Goal: Task Accomplishment & Management: Manage account settings

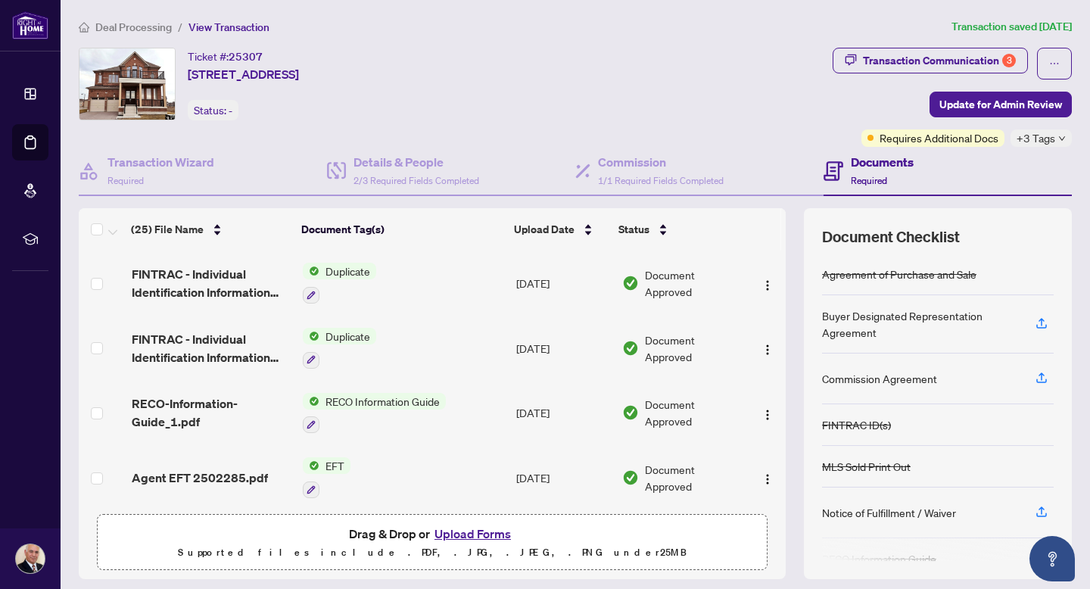
scroll to position [45, 0]
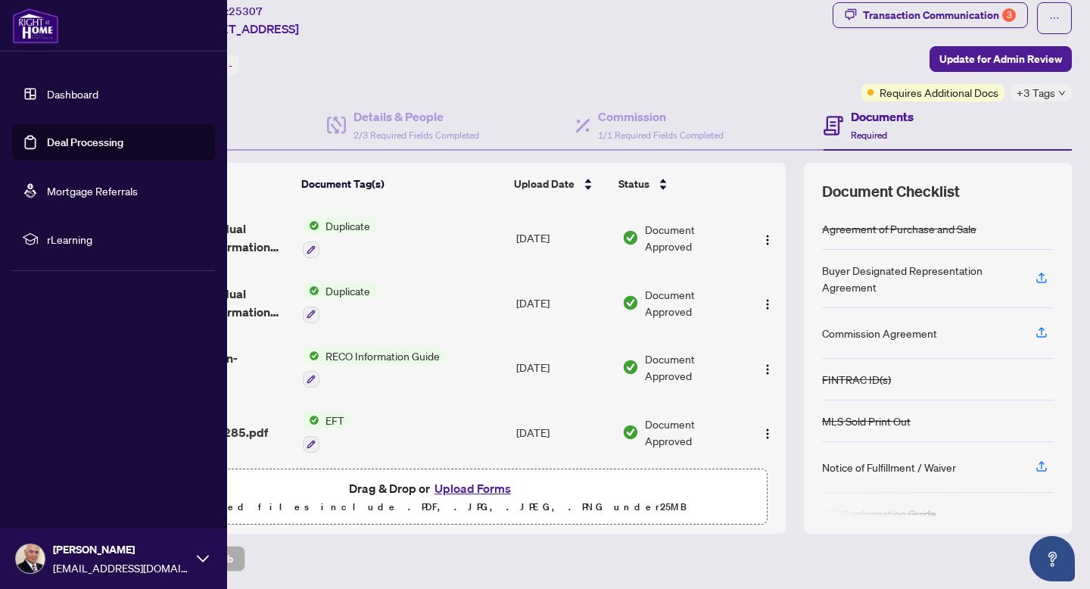
click at [64, 95] on link "Dashboard" at bounding box center [72, 94] width 51 height 14
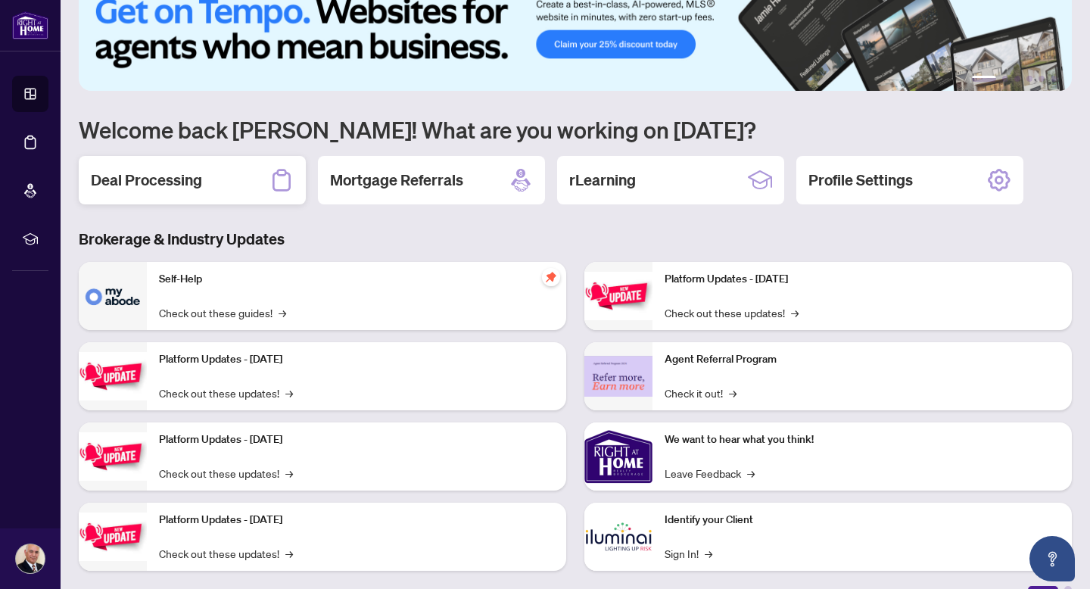
click at [195, 181] on h2 "Deal Processing" at bounding box center [146, 180] width 111 height 21
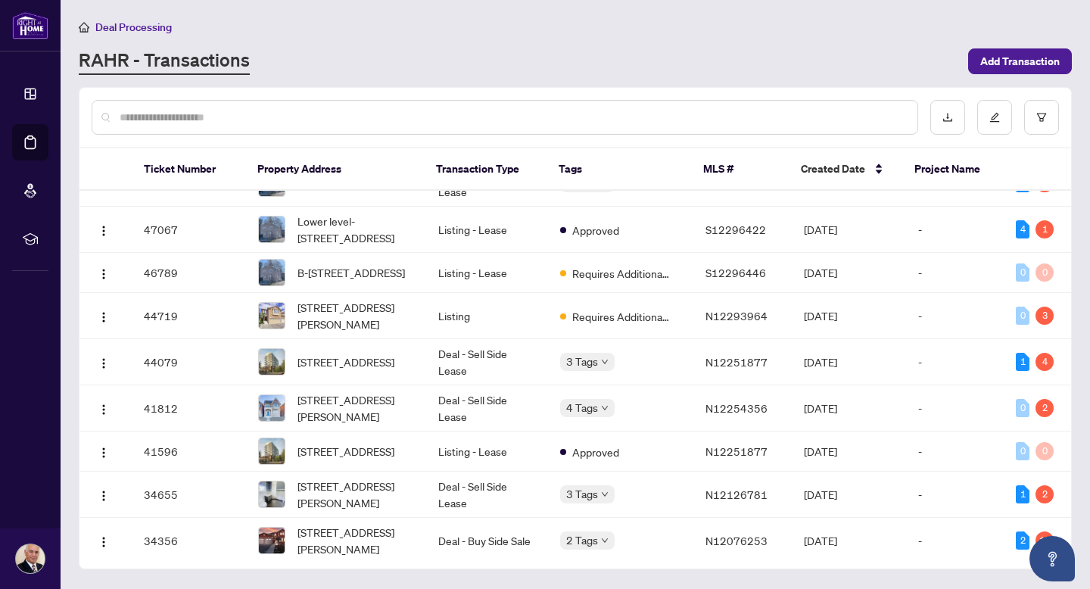
scroll to position [466, 0]
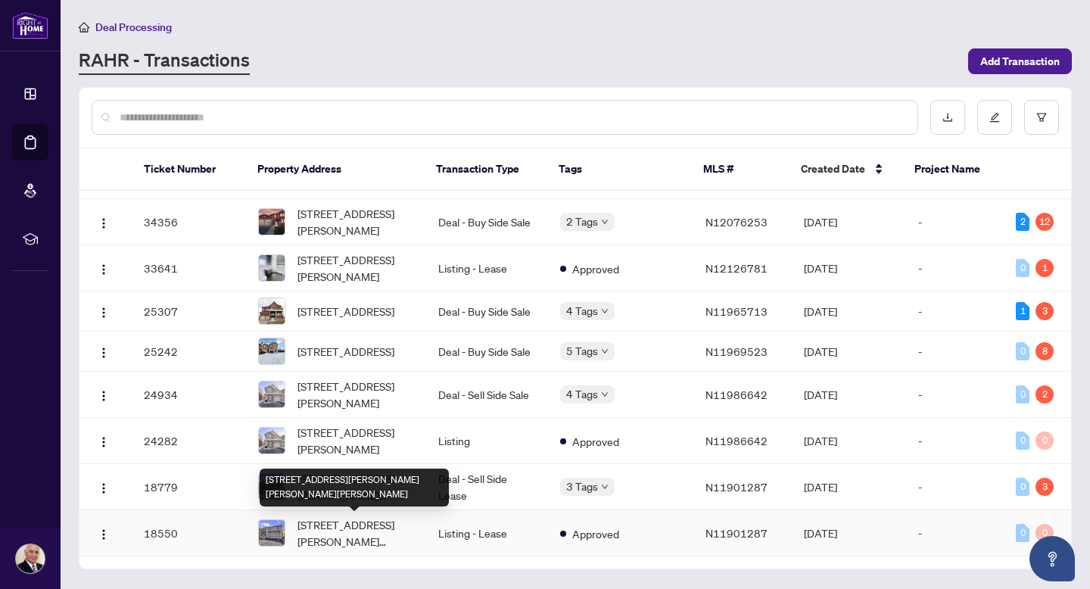
click at [386, 525] on span "[STREET_ADDRESS][PERSON_NAME][PERSON_NAME][PERSON_NAME]" at bounding box center [356, 532] width 116 height 33
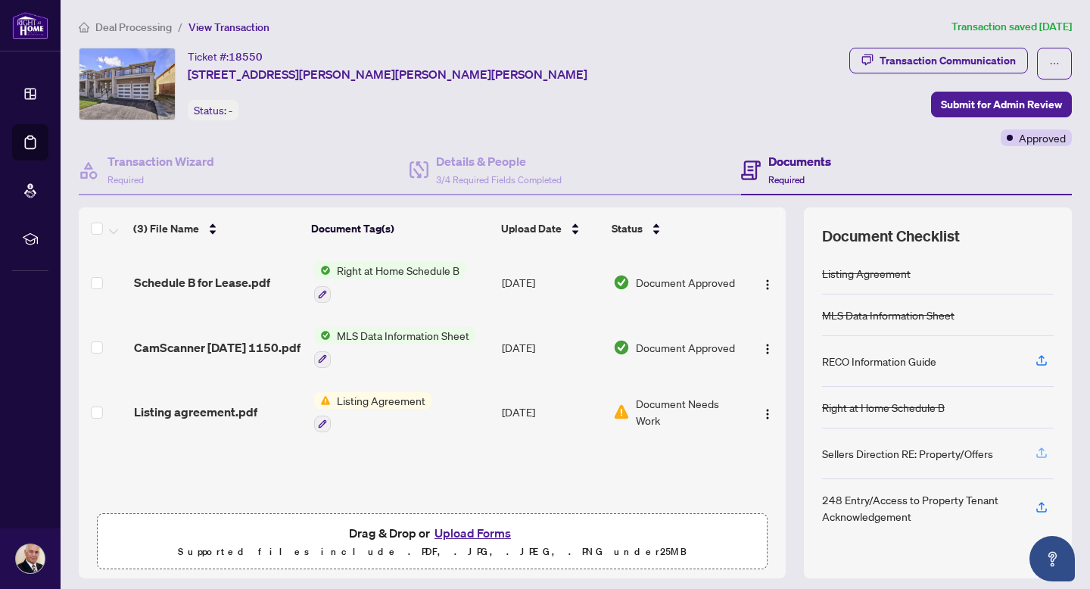
click at [1042, 451] on icon "button" at bounding box center [1042, 453] width 14 height 14
click at [622, 410] on img at bounding box center [621, 412] width 17 height 17
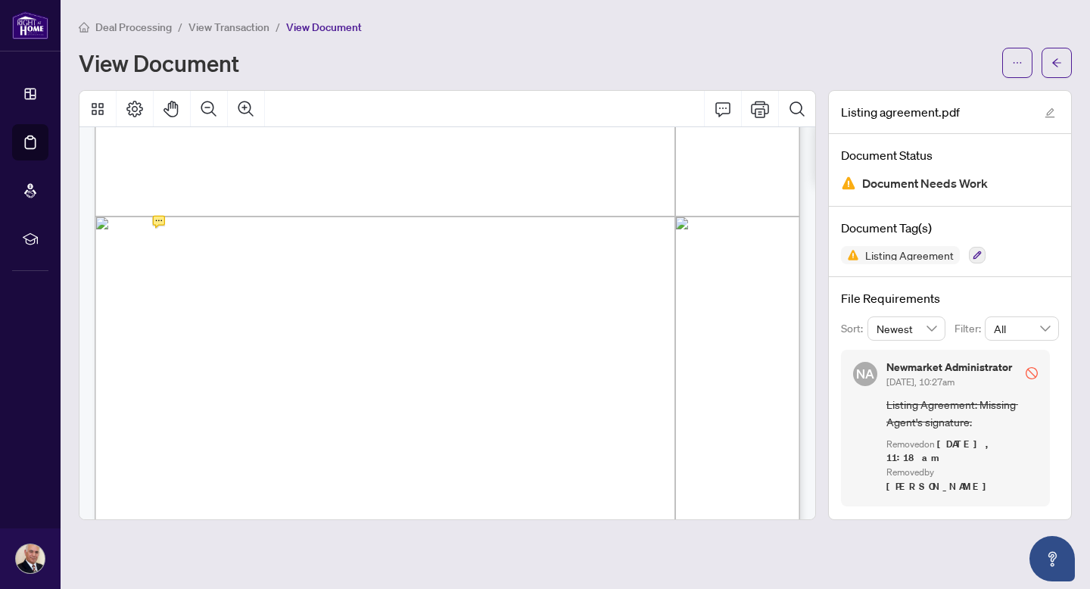
scroll to position [2552, 0]
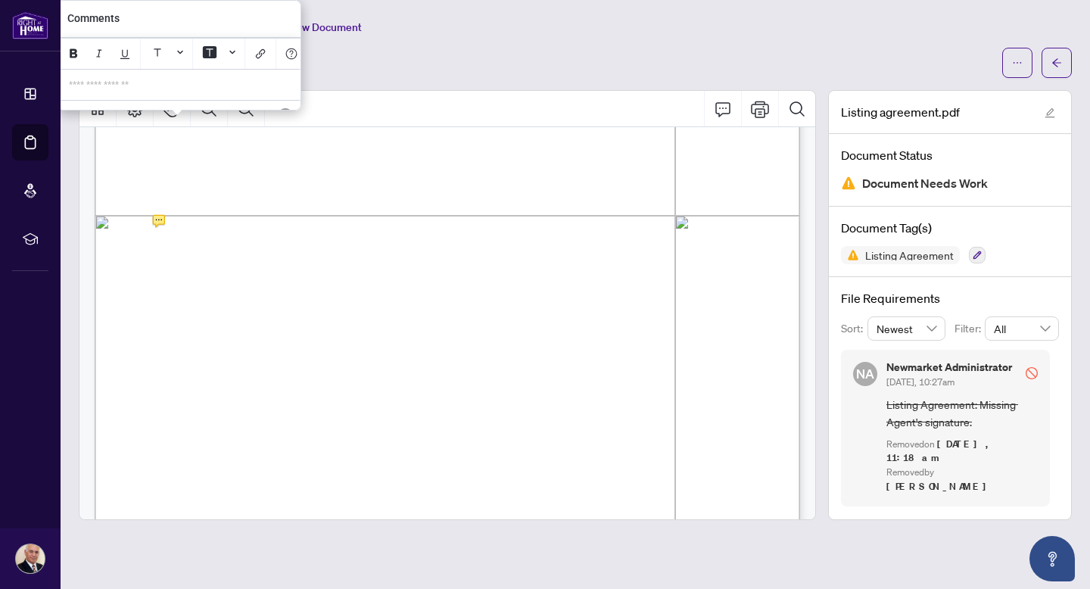
click at [80, 82] on p "**********" at bounding box center [179, 85] width 221 height 13
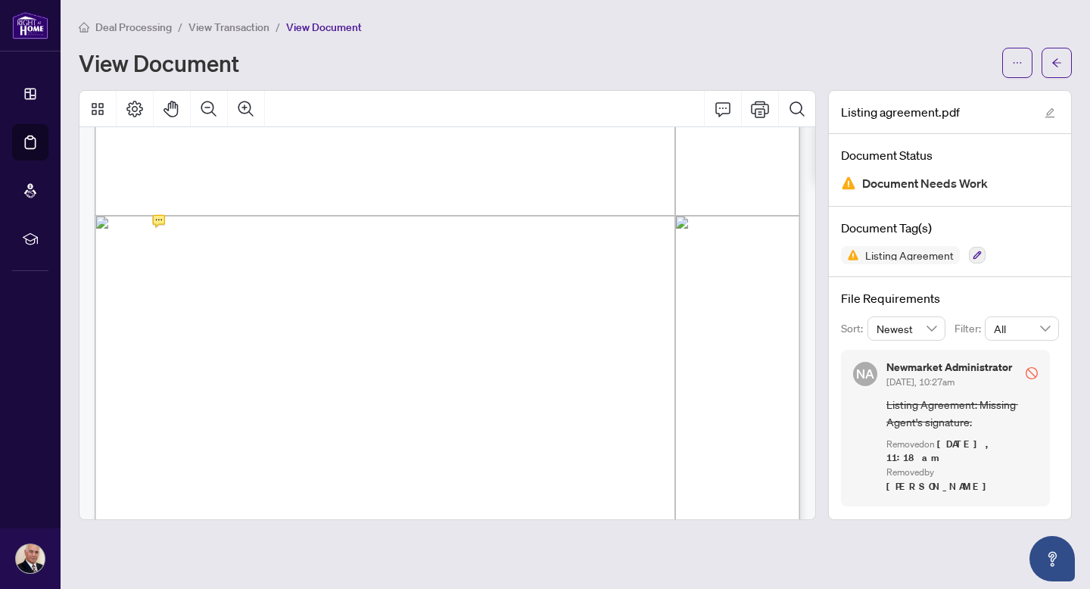
click at [205, 200] on div "Page 3" at bounding box center [647, 417] width 1105 height 1564
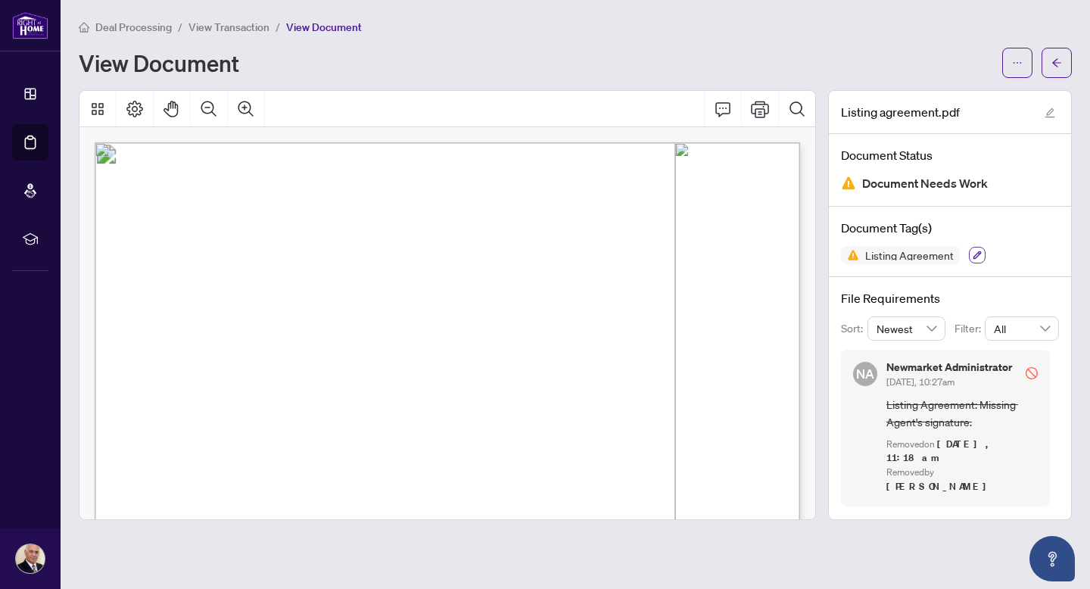
click at [978, 254] on icon "button" at bounding box center [978, 255] width 8 height 8
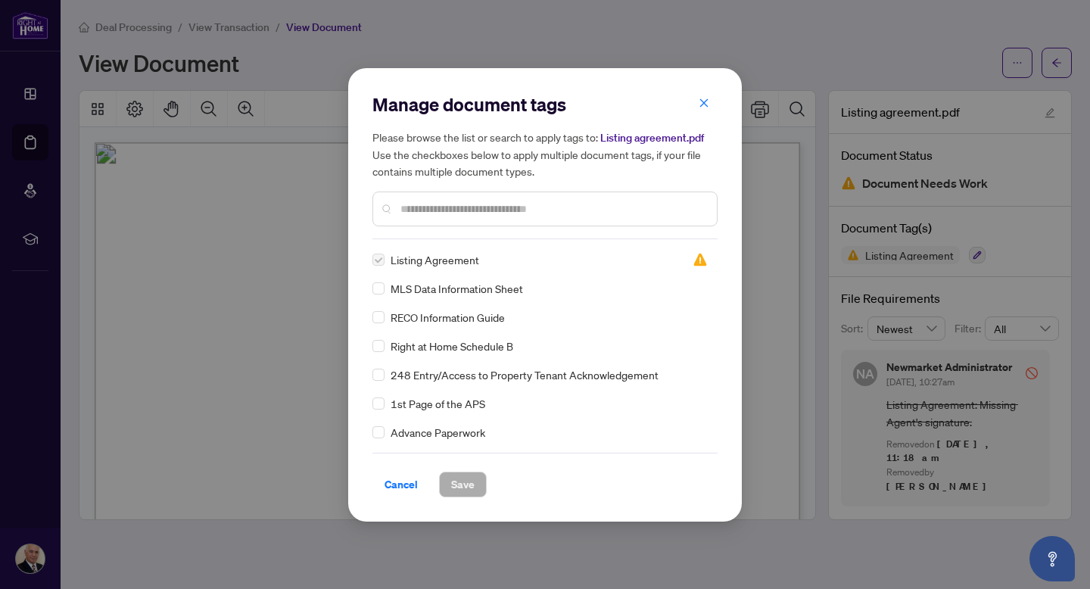
click at [378, 268] on label at bounding box center [379, 259] width 12 height 17
click at [393, 497] on span "Cancel" at bounding box center [401, 484] width 33 height 24
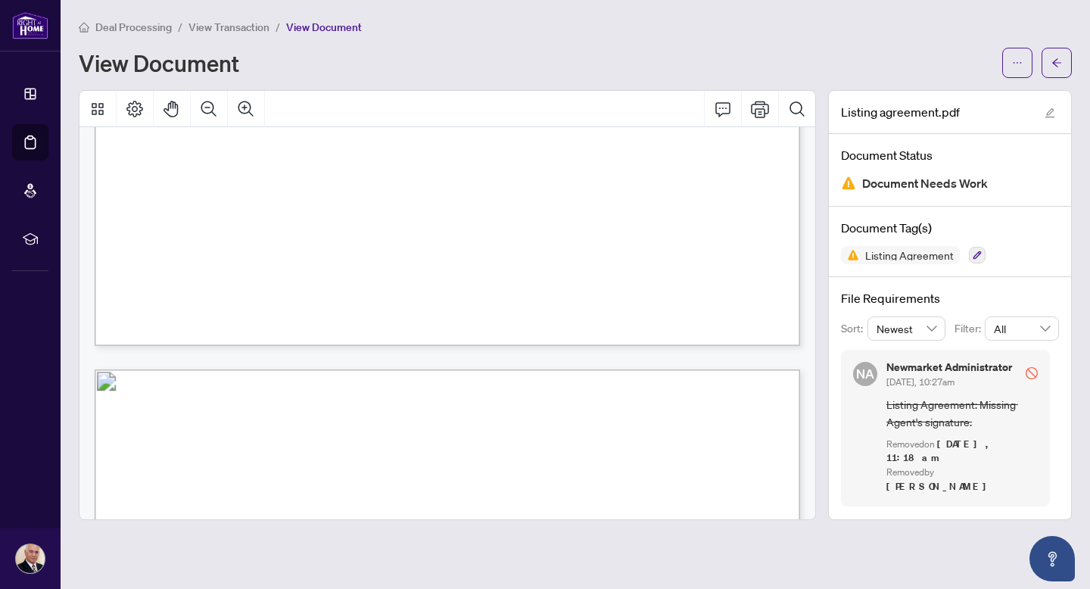
scroll to position [4726, 0]
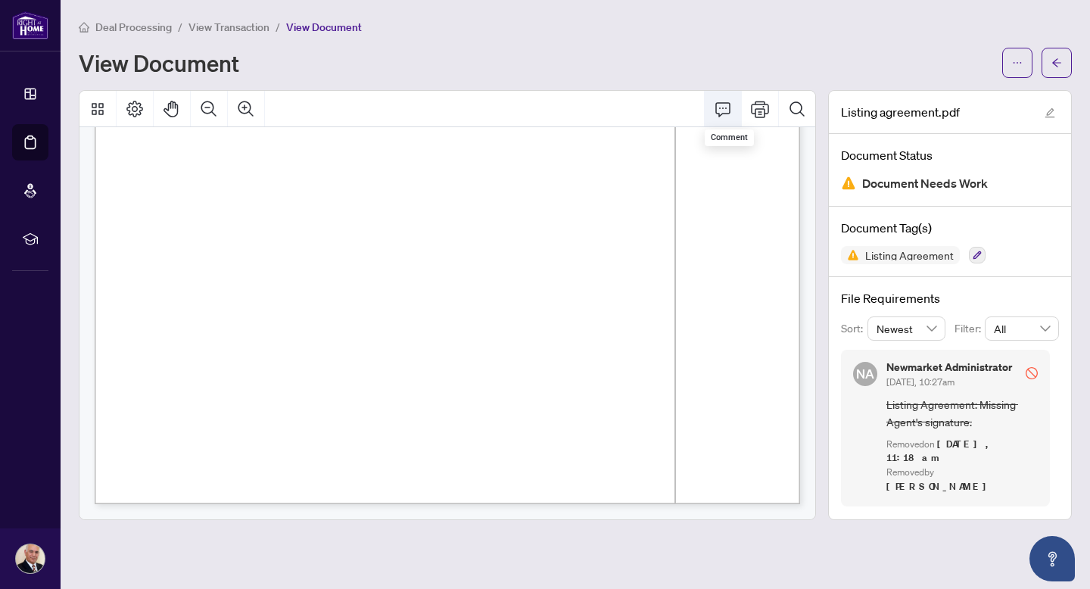
click at [722, 109] on icon "Comment" at bounding box center [723, 109] width 18 height 18
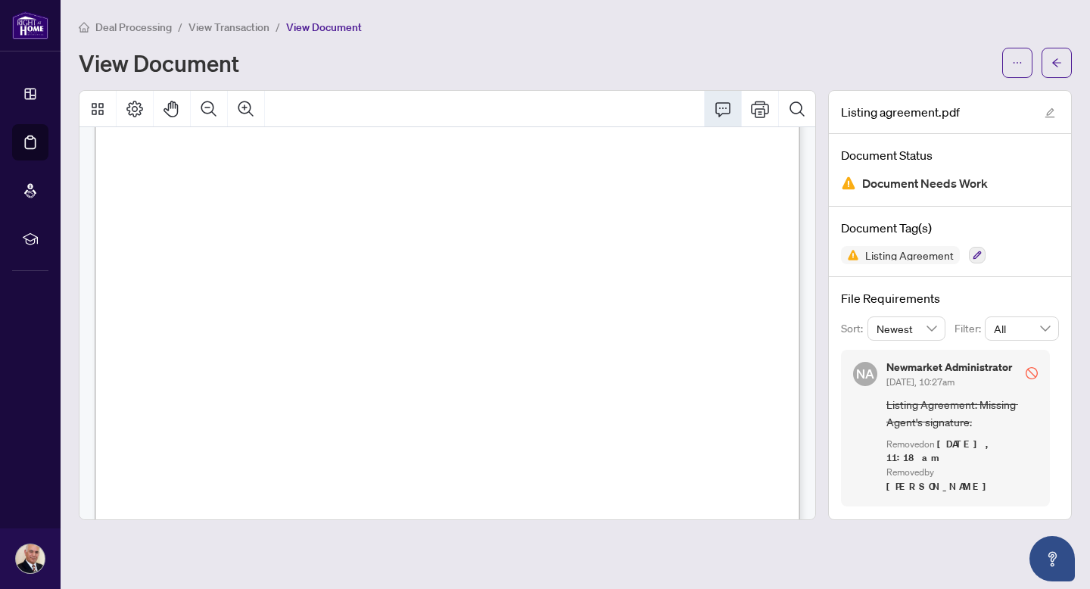
scroll to position [0, 0]
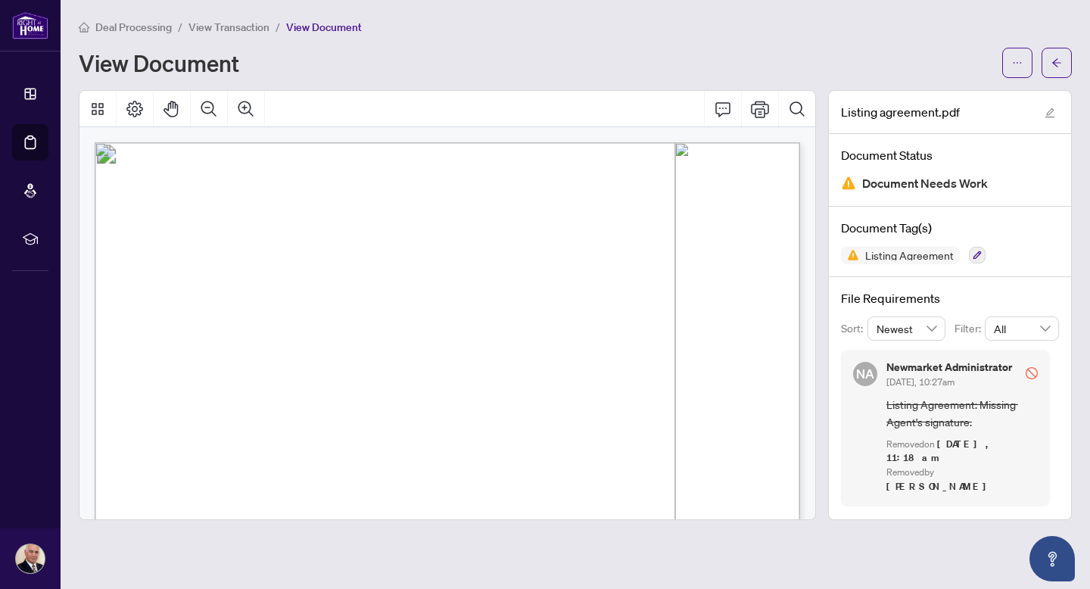
click at [1031, 370] on icon "stop" at bounding box center [1032, 373] width 12 height 12
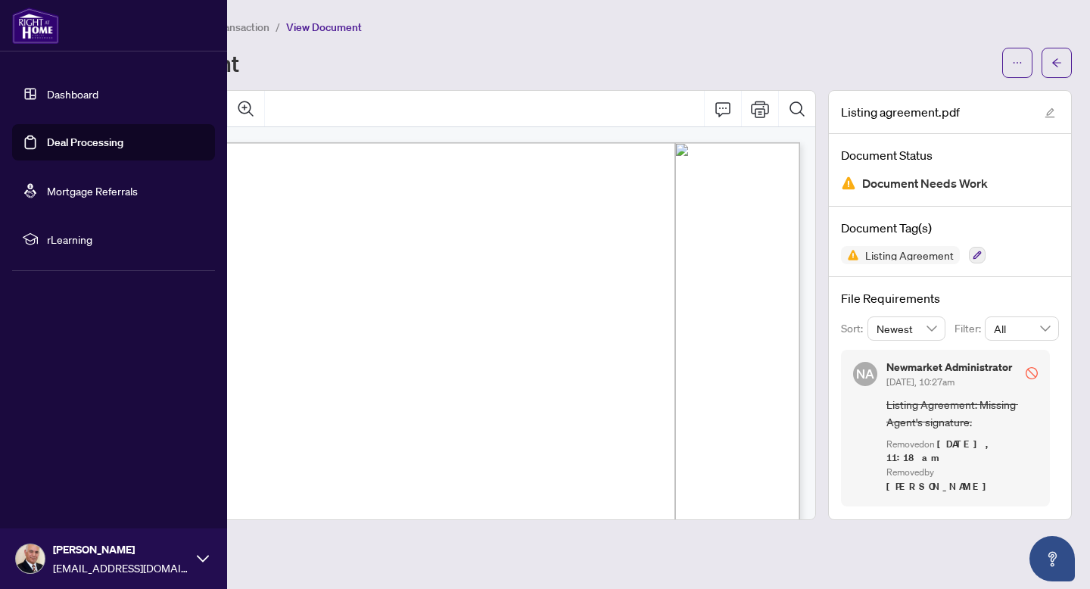
click at [84, 95] on link "Dashboard" at bounding box center [72, 94] width 51 height 14
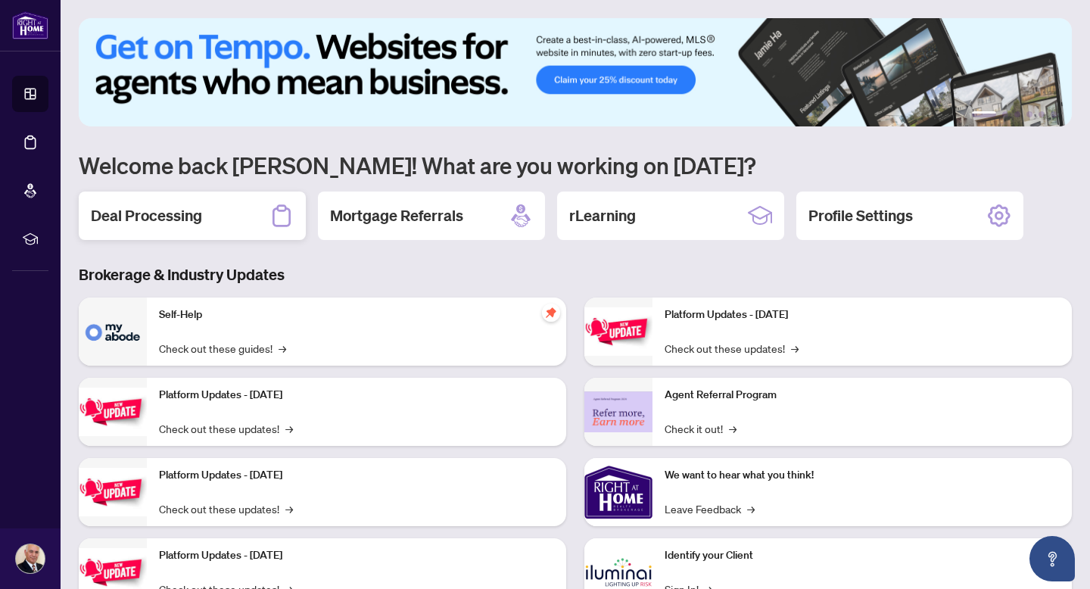
click at [196, 212] on h2 "Deal Processing" at bounding box center [146, 215] width 111 height 21
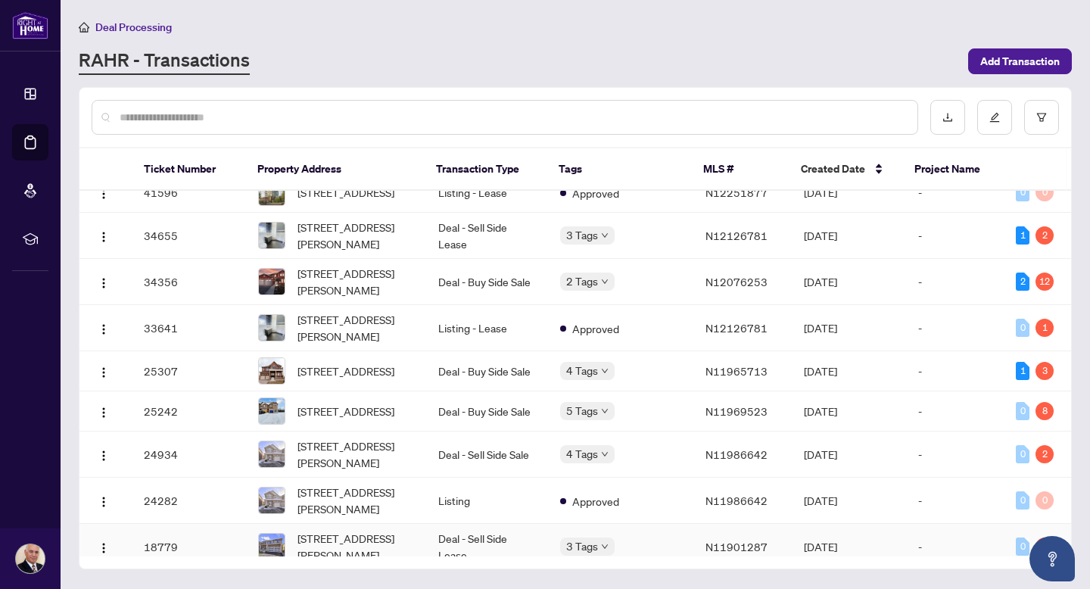
scroll to position [466, 0]
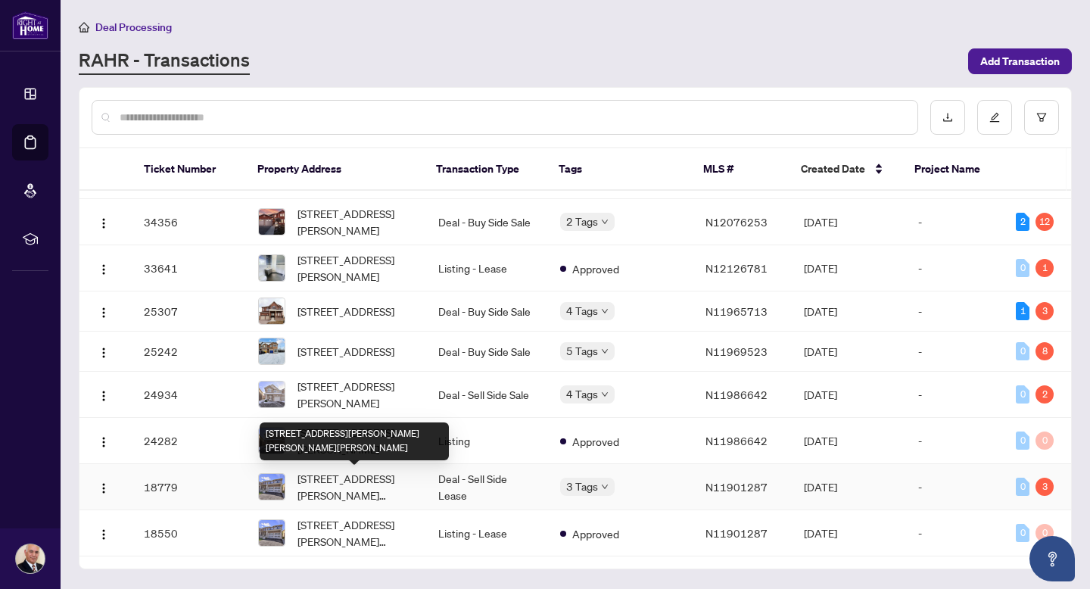
click at [365, 477] on span "[STREET_ADDRESS][PERSON_NAME][PERSON_NAME][PERSON_NAME]" at bounding box center [356, 486] width 116 height 33
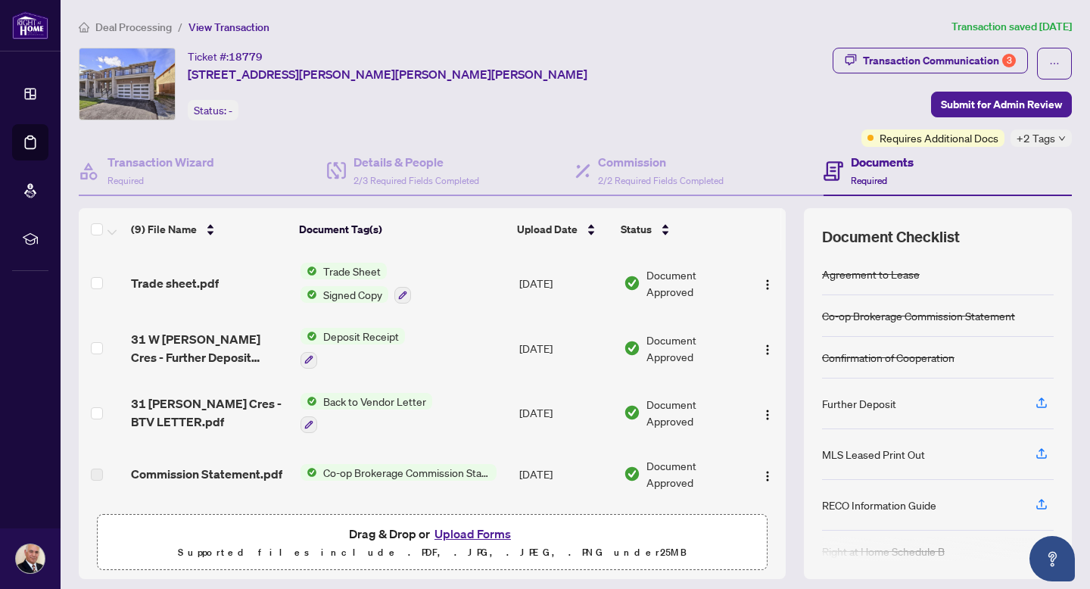
scroll to position [58, 0]
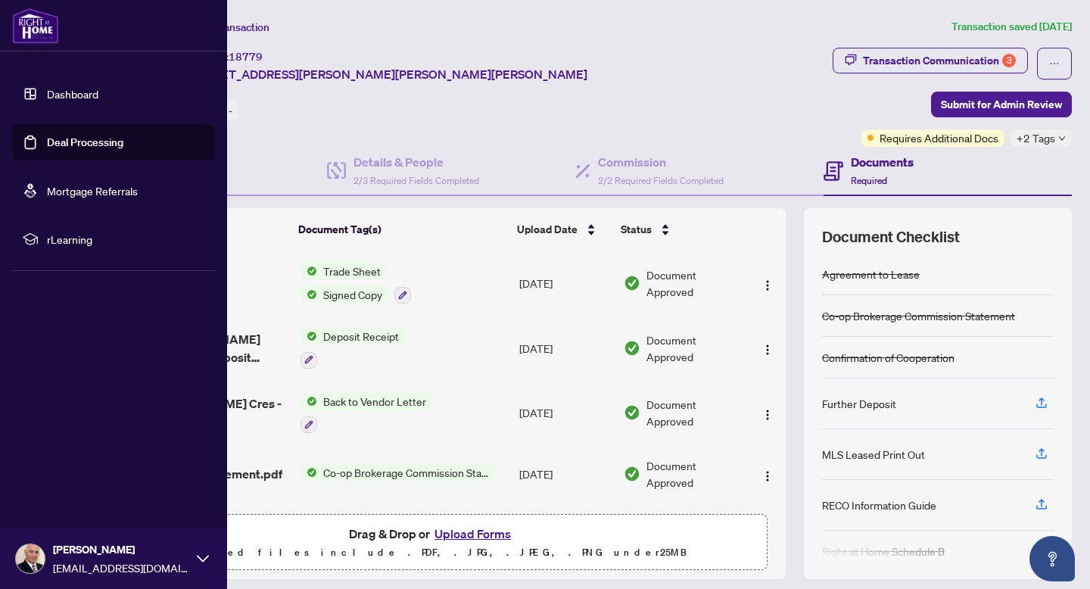
click at [70, 94] on link "Dashboard" at bounding box center [72, 94] width 51 height 14
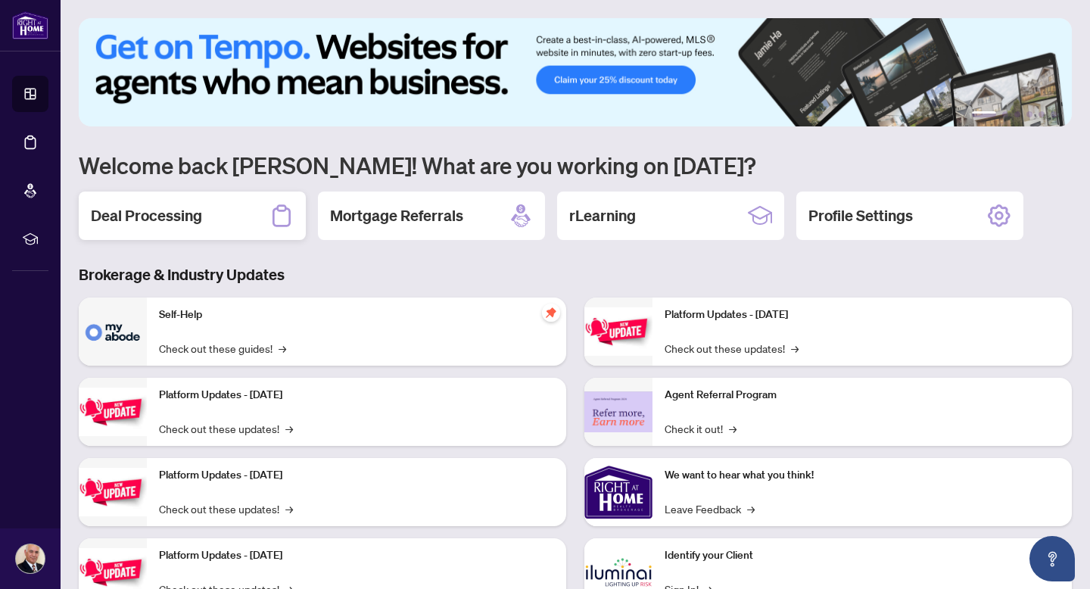
click at [215, 211] on div "Deal Processing" at bounding box center [192, 216] width 227 height 48
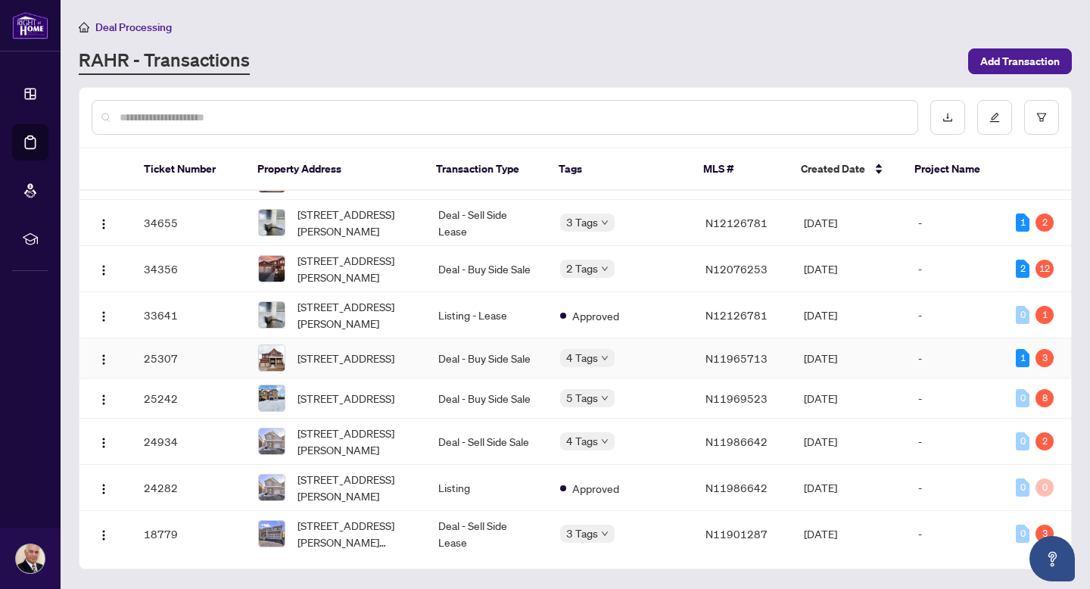
scroll to position [400, 0]
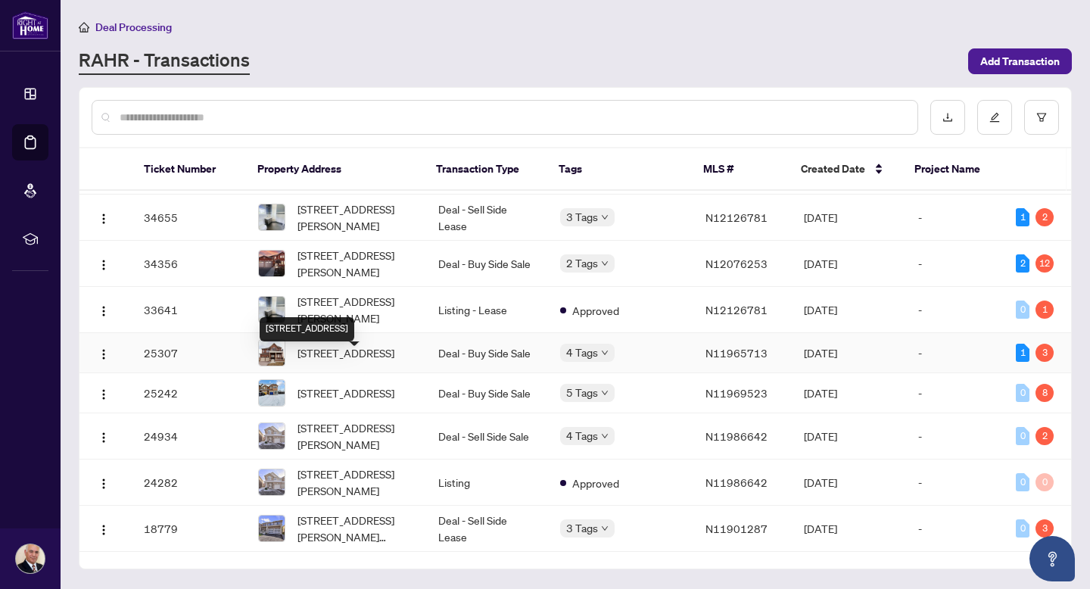
click at [360, 359] on span "[STREET_ADDRESS]" at bounding box center [346, 353] width 97 height 17
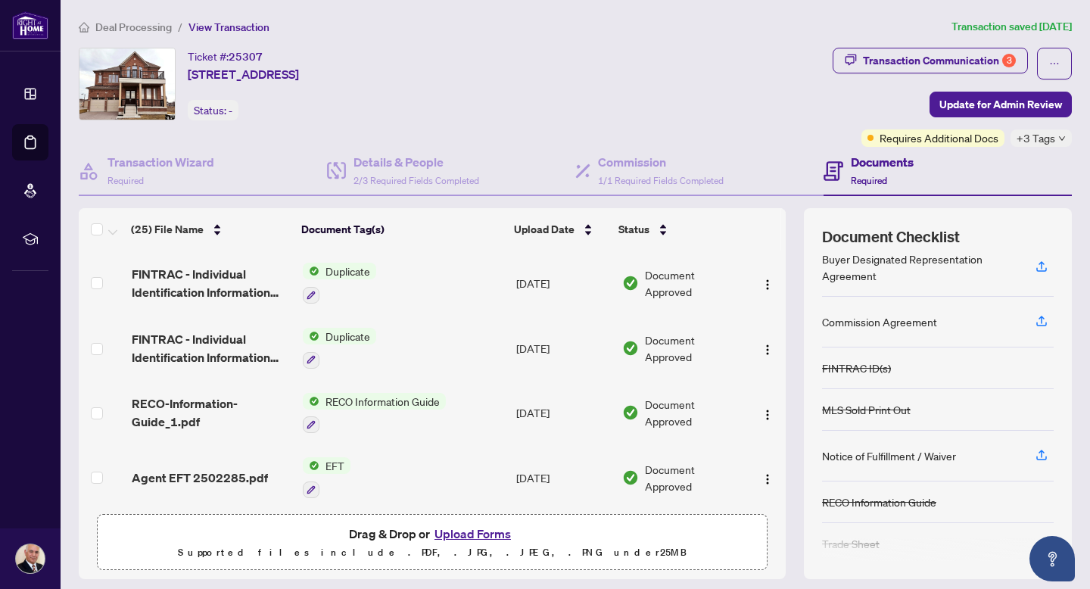
scroll to position [66, 0]
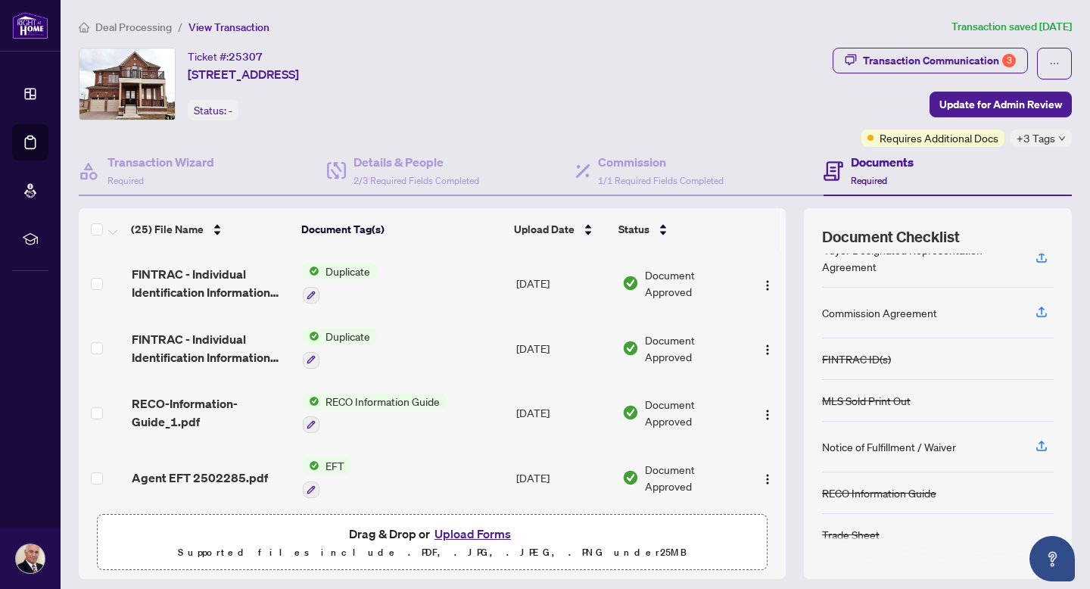
click at [1018, 139] on span "+3 Tags" at bounding box center [1036, 137] width 39 height 17
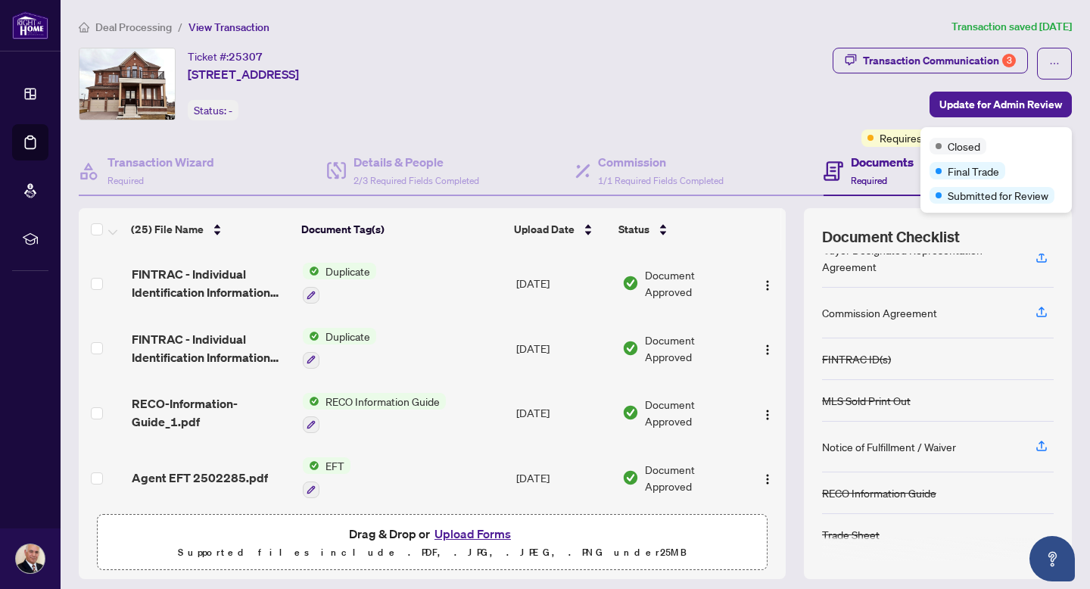
click at [817, 108] on div "Ticket #: 25307 [STREET_ADDRESS] Status: -" at bounding box center [453, 84] width 748 height 73
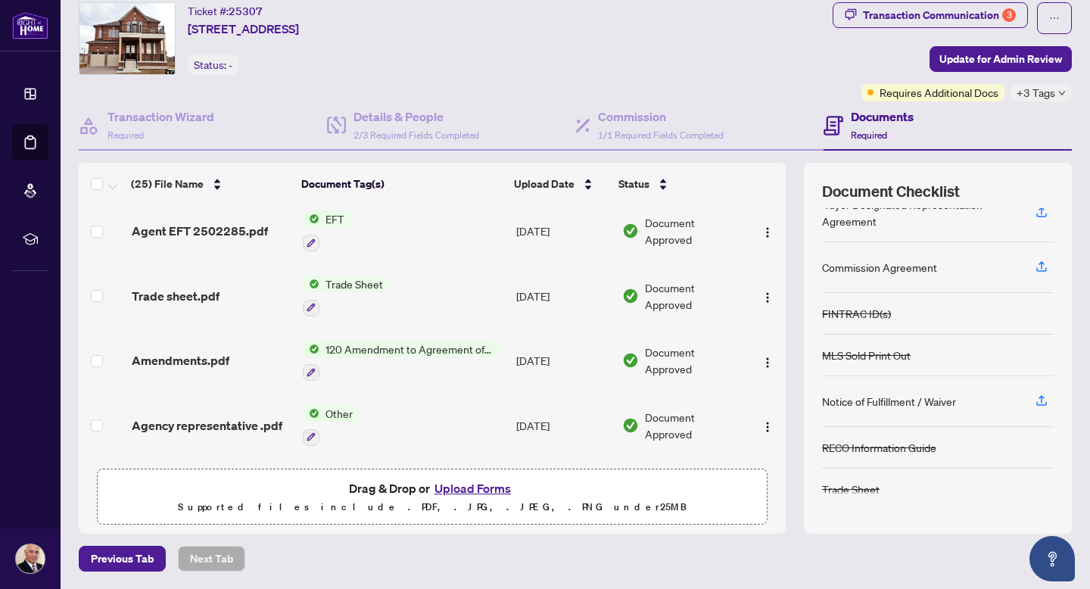
scroll to position [0, 0]
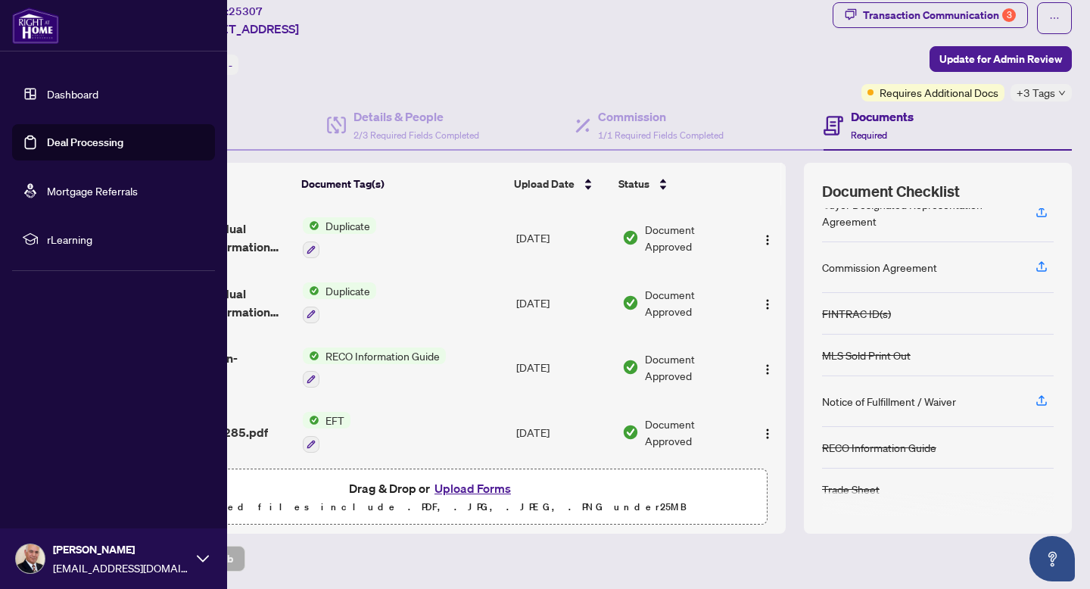
click at [72, 95] on link "Dashboard" at bounding box center [72, 94] width 51 height 14
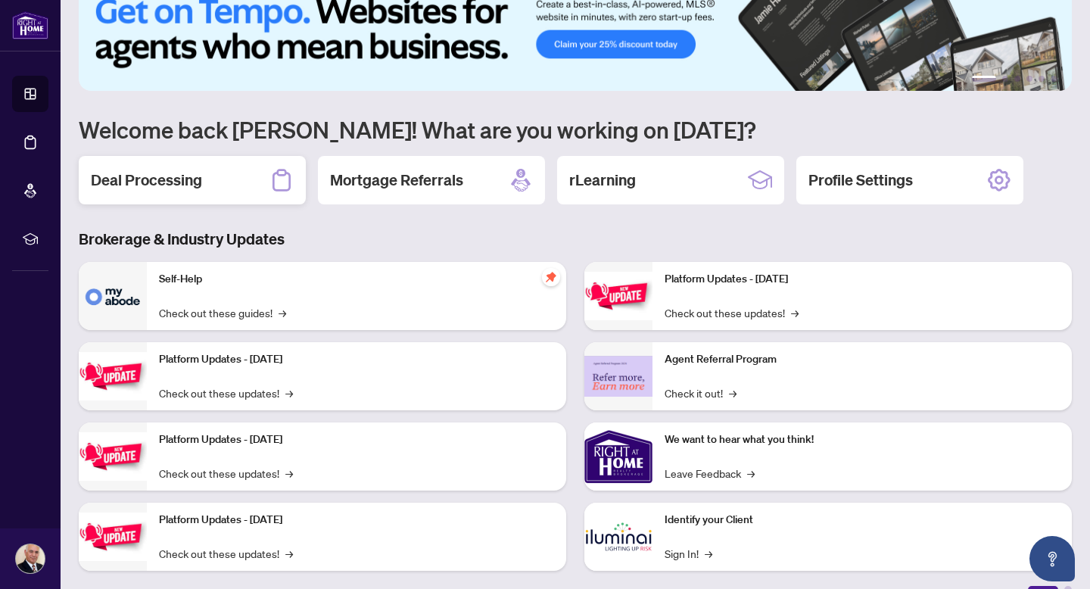
click at [185, 174] on h2 "Deal Processing" at bounding box center [146, 180] width 111 height 21
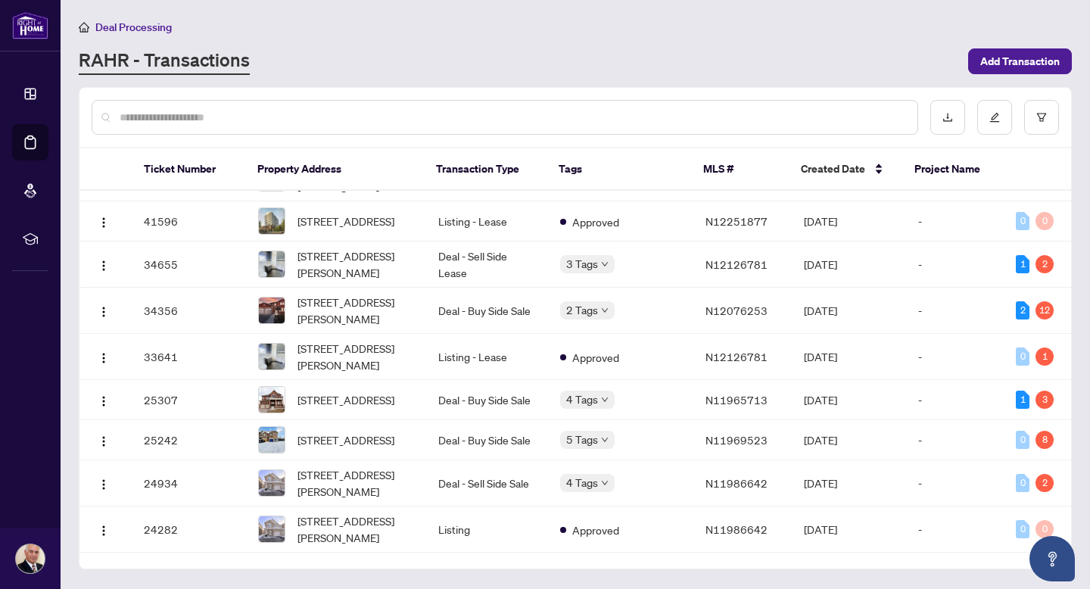
scroll to position [466, 0]
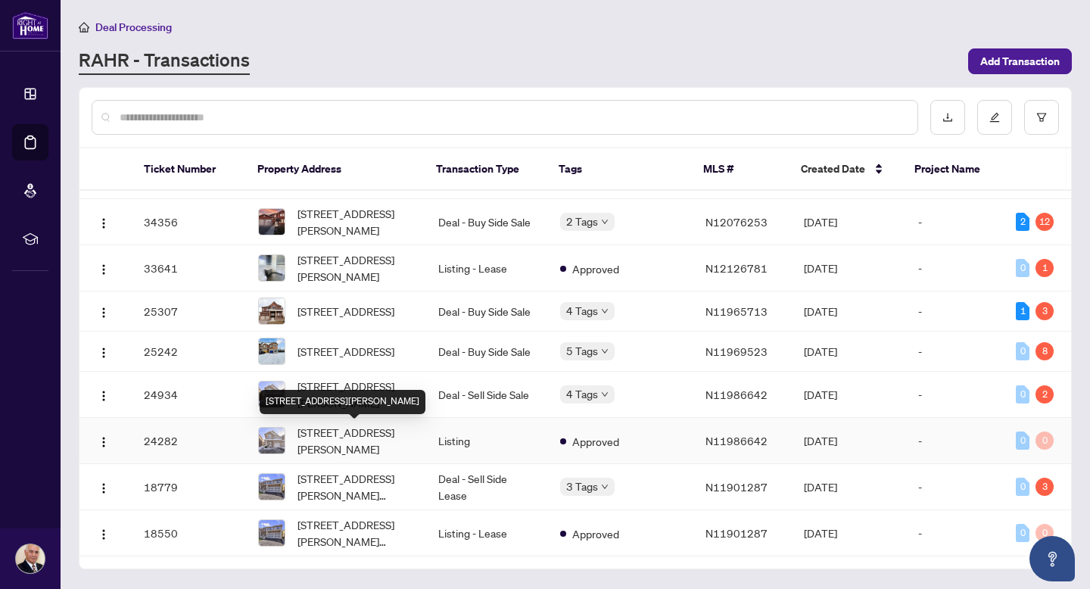
click at [369, 393] on div "[STREET_ADDRESS][PERSON_NAME]" at bounding box center [343, 402] width 166 height 24
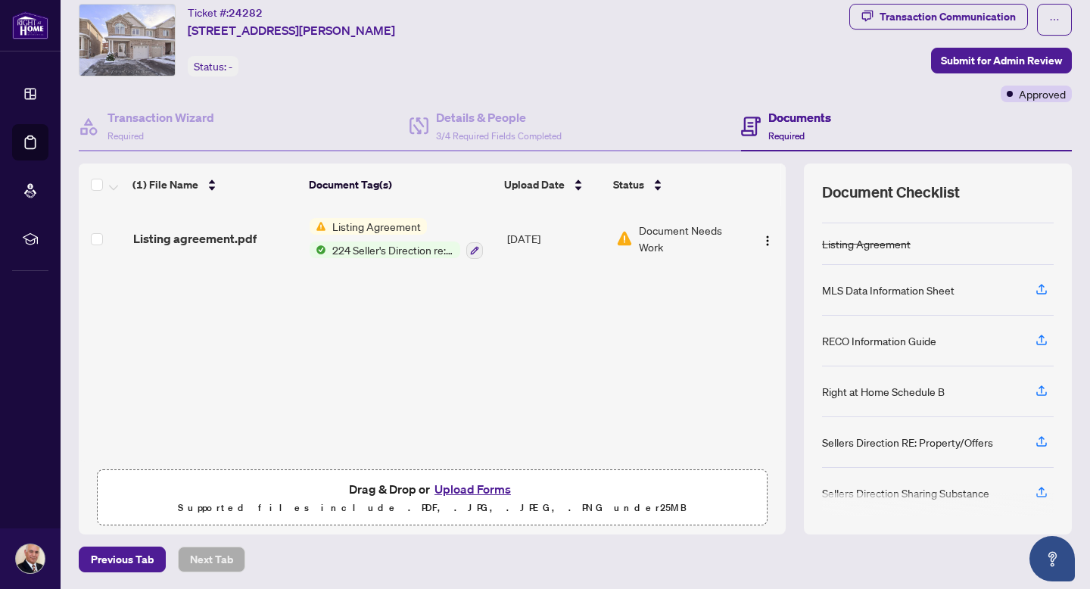
scroll to position [153, 0]
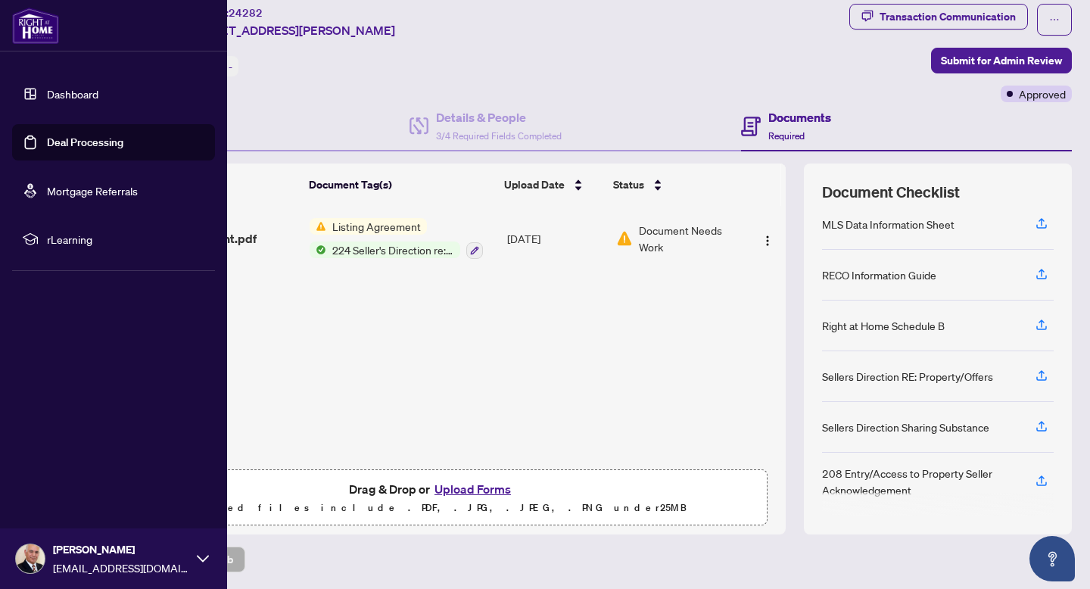
click at [73, 94] on link "Dashboard" at bounding box center [72, 94] width 51 height 14
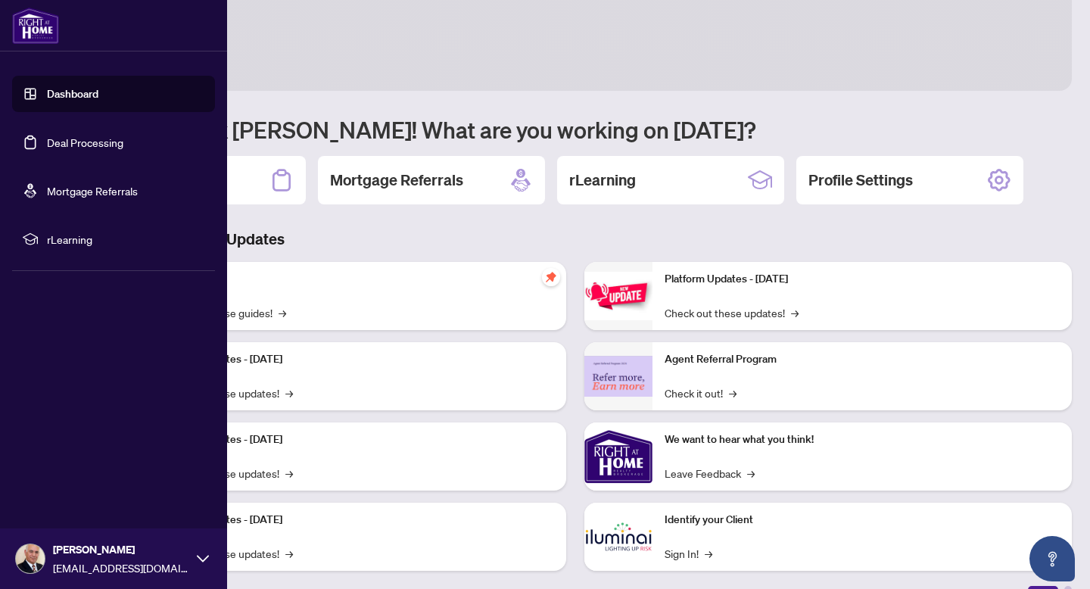
scroll to position [44, 0]
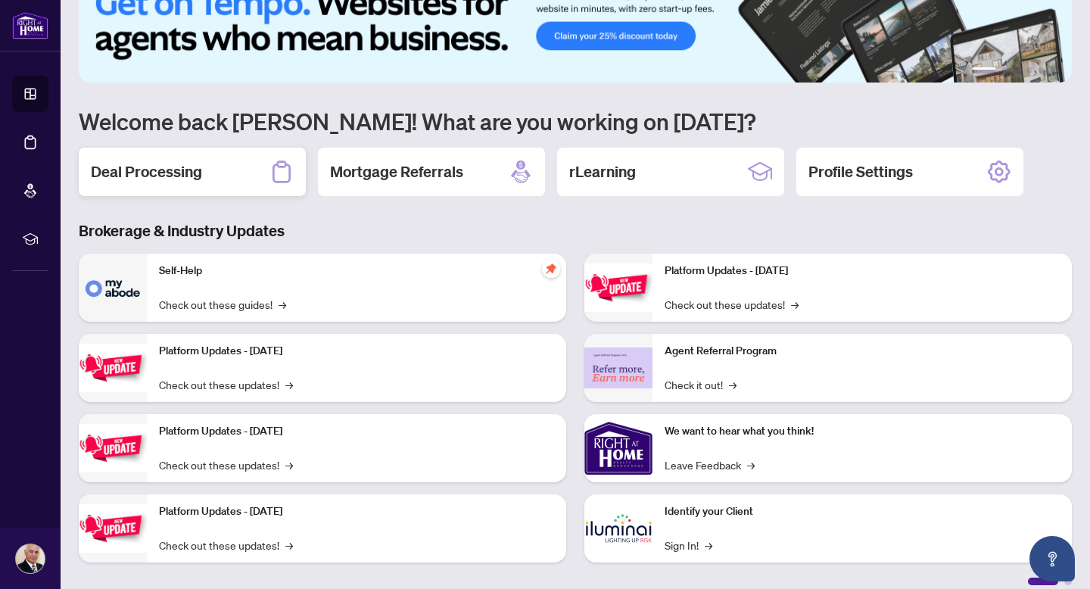
click at [179, 174] on h2 "Deal Processing" at bounding box center [146, 171] width 111 height 21
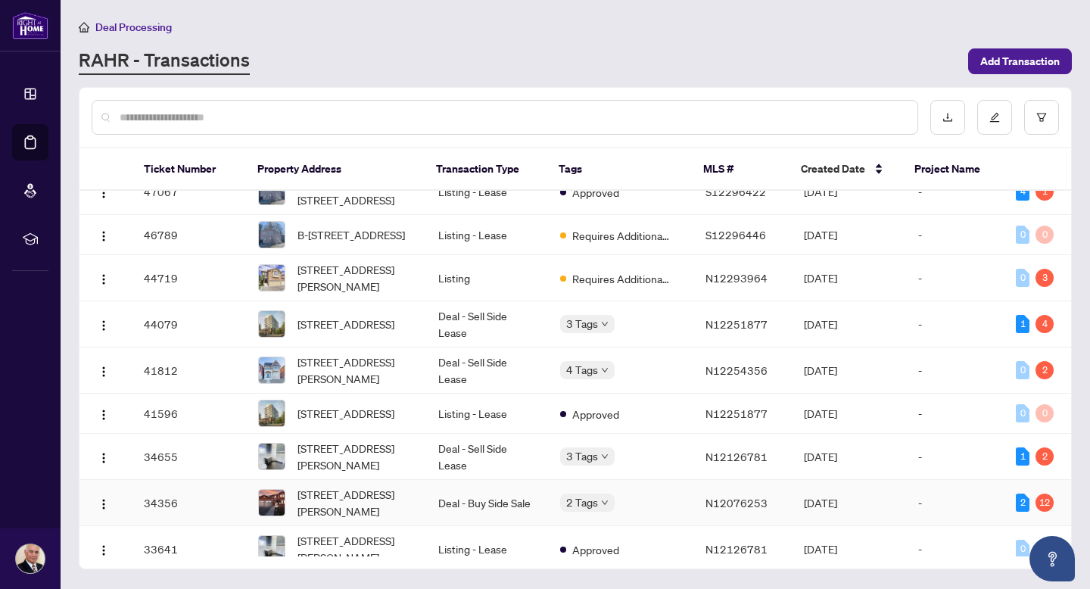
scroll to position [466, 0]
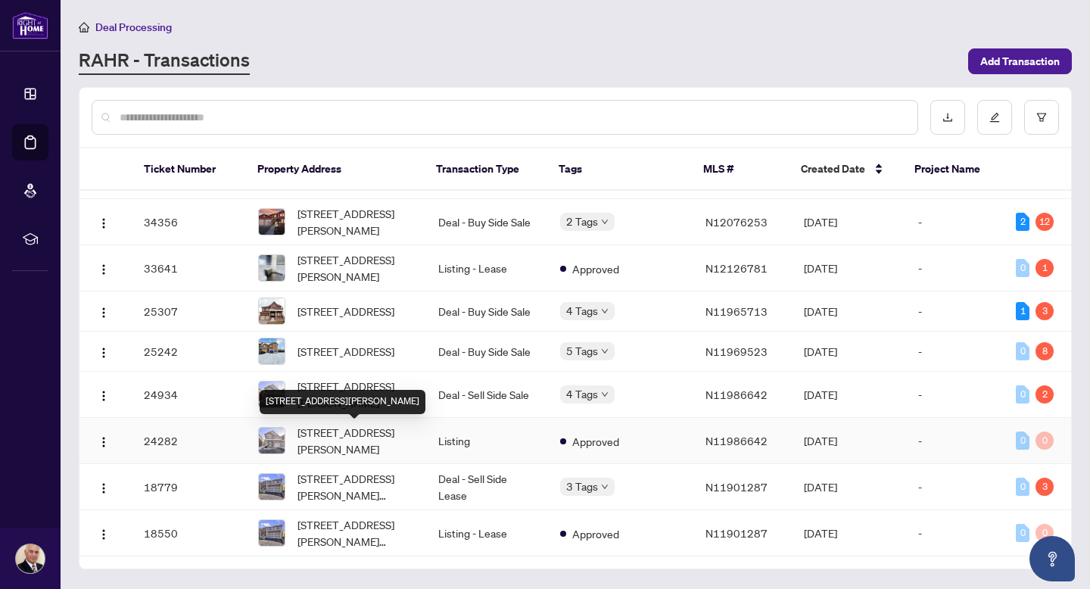
click at [371, 443] on span "[STREET_ADDRESS][PERSON_NAME]" at bounding box center [356, 440] width 116 height 33
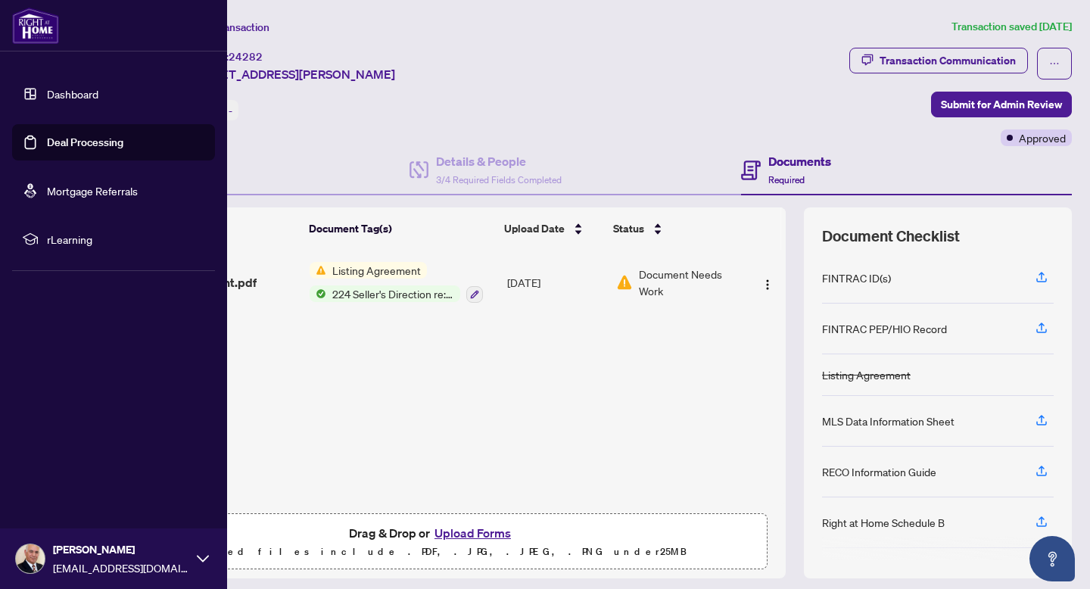
click at [64, 94] on link "Dashboard" at bounding box center [72, 94] width 51 height 14
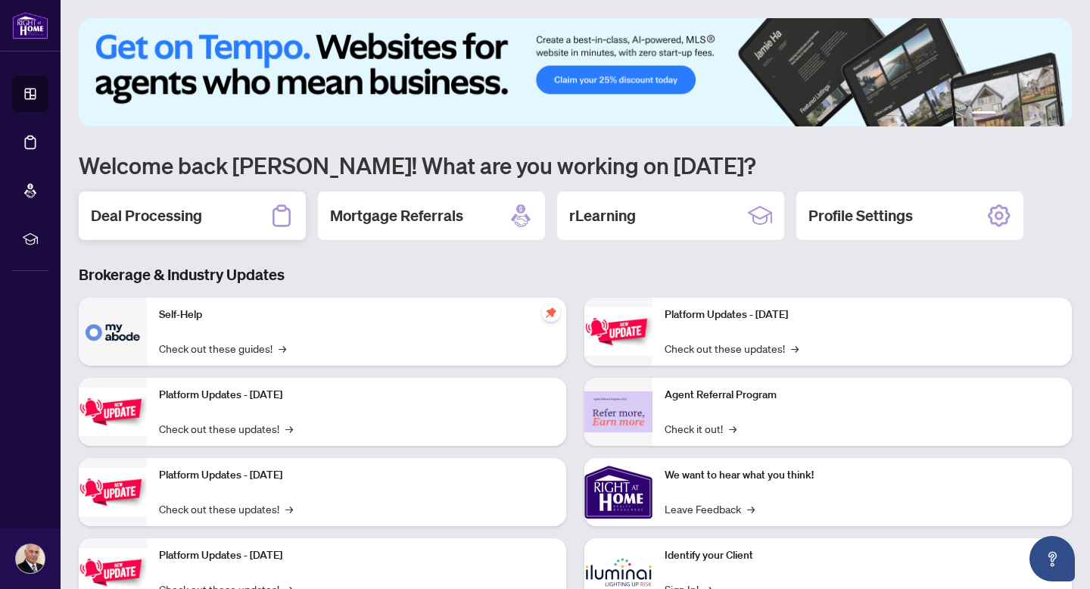
click at [189, 217] on h2 "Deal Processing" at bounding box center [146, 215] width 111 height 21
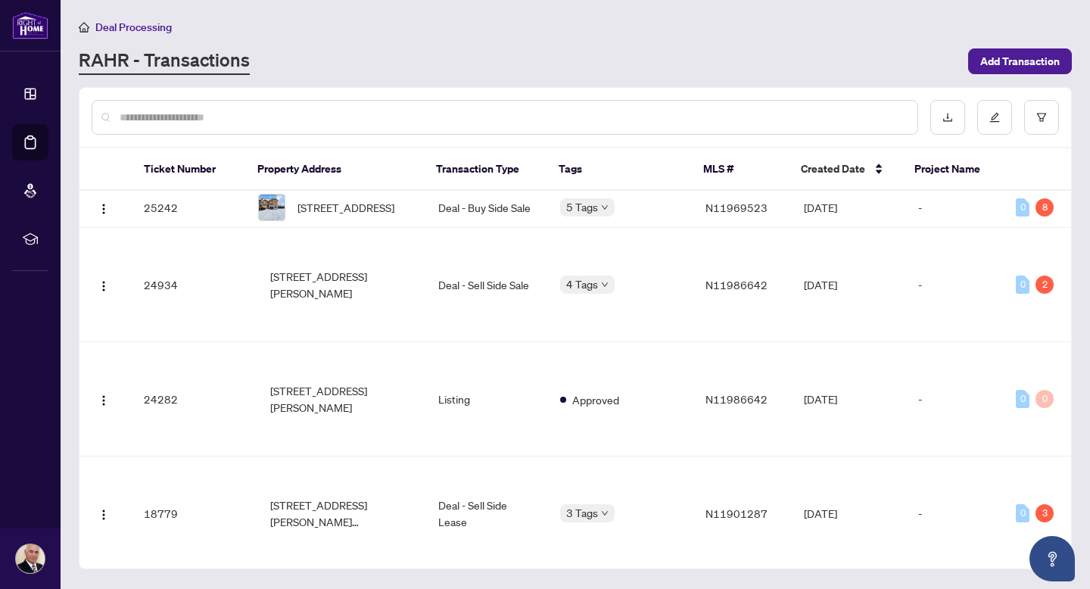
scroll to position [466, 0]
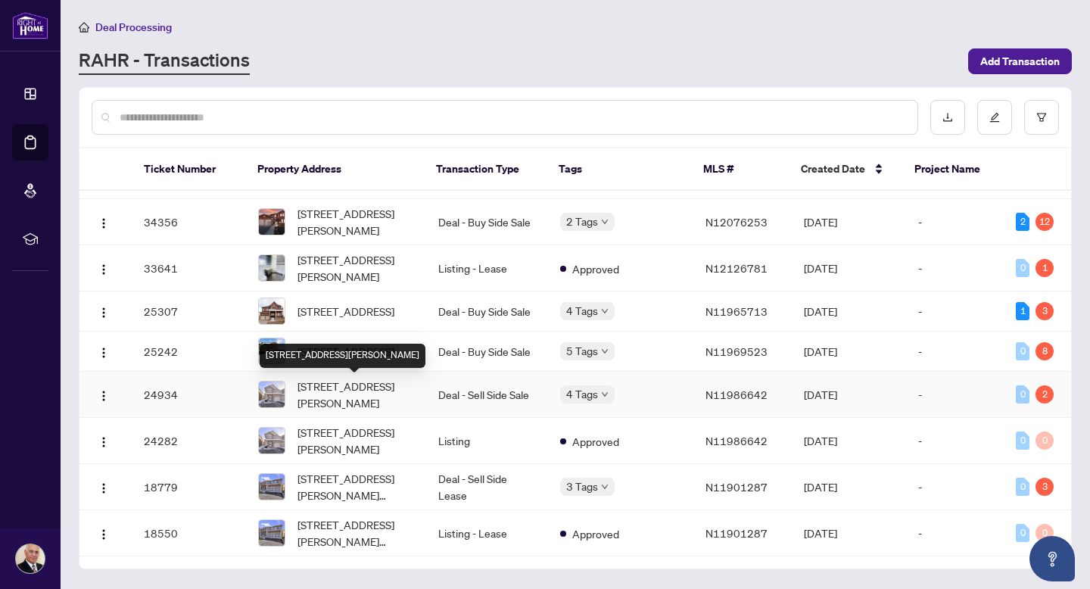
click at [371, 385] on span "[STREET_ADDRESS][PERSON_NAME]" at bounding box center [356, 394] width 116 height 33
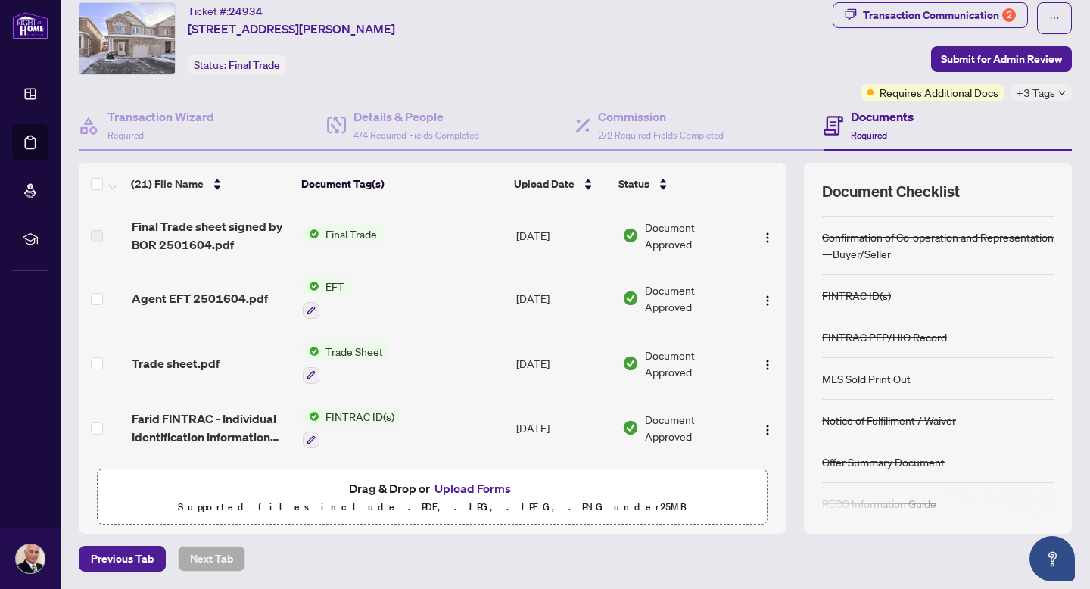
scroll to position [89, 0]
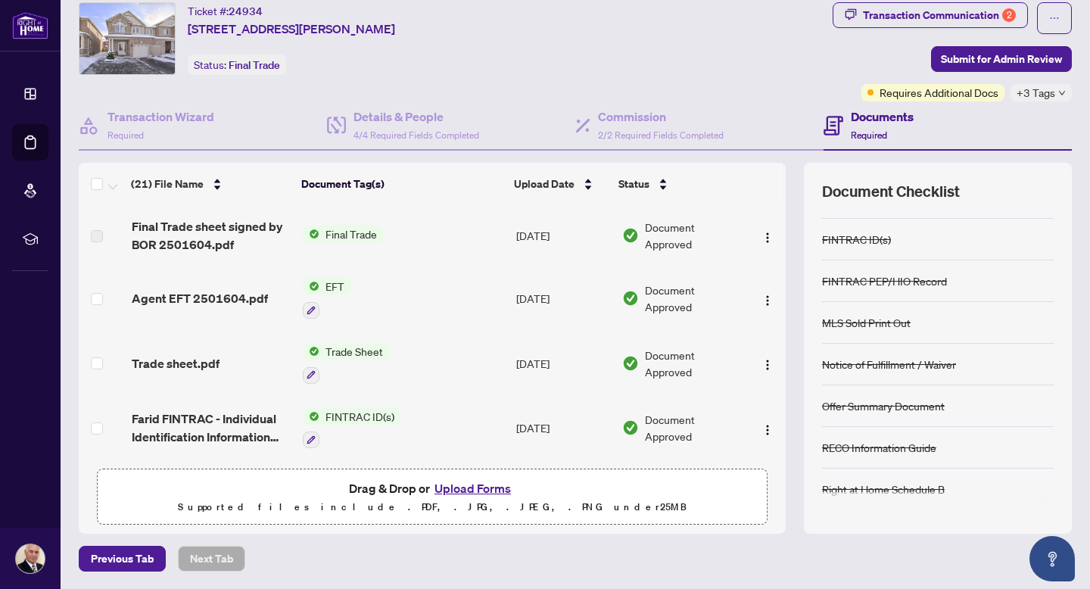
click at [359, 347] on span "Trade Sheet" at bounding box center [355, 351] width 70 height 17
click at [334, 422] on span "Trade Sheet" at bounding box center [314, 423] width 70 height 17
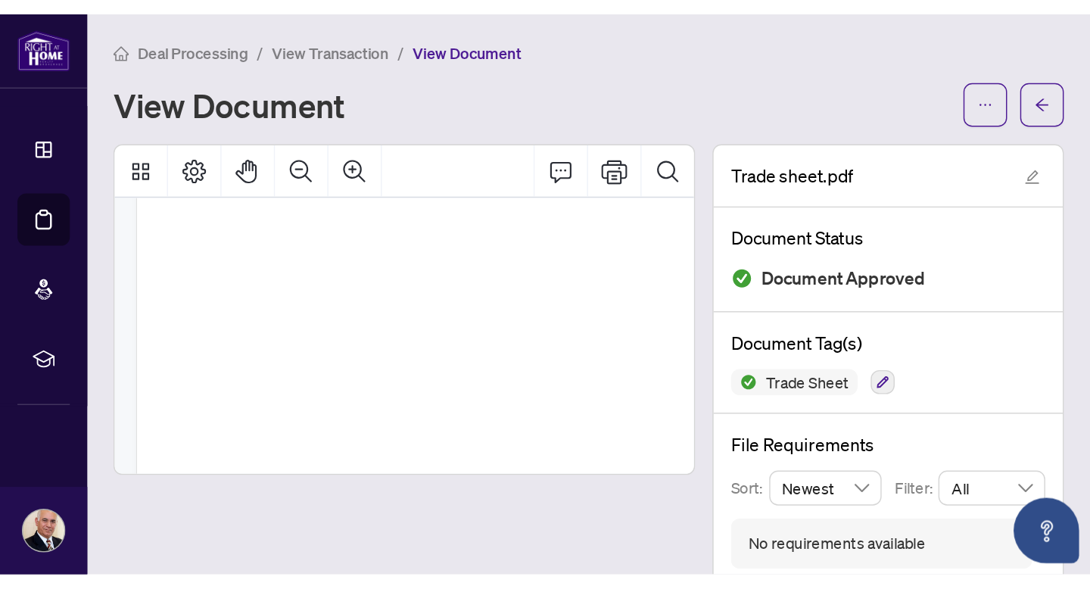
scroll to position [435, 0]
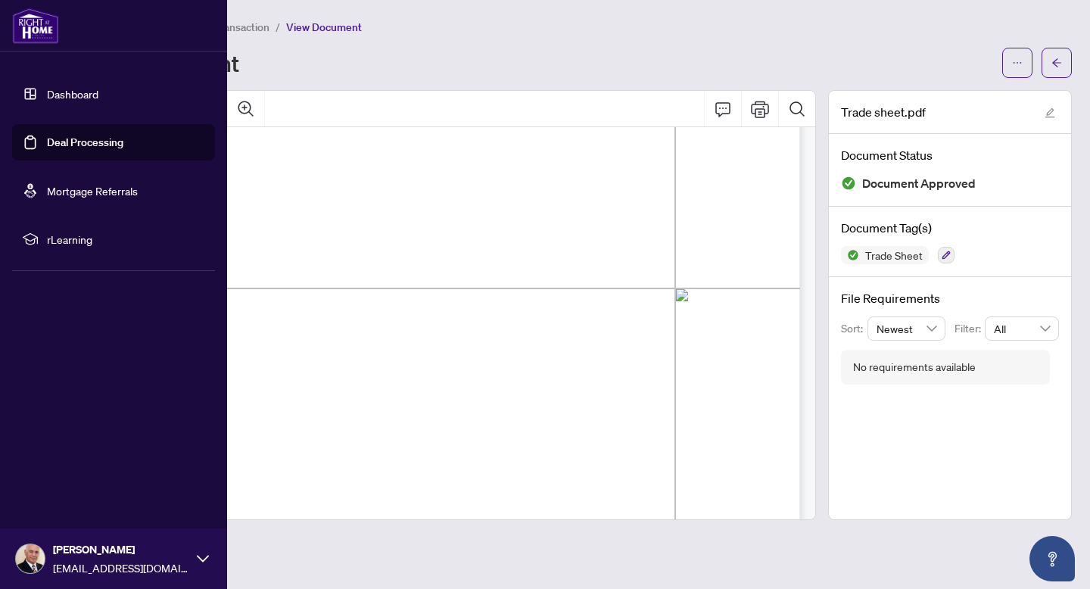
click at [67, 96] on link "Dashboard" at bounding box center [72, 94] width 51 height 14
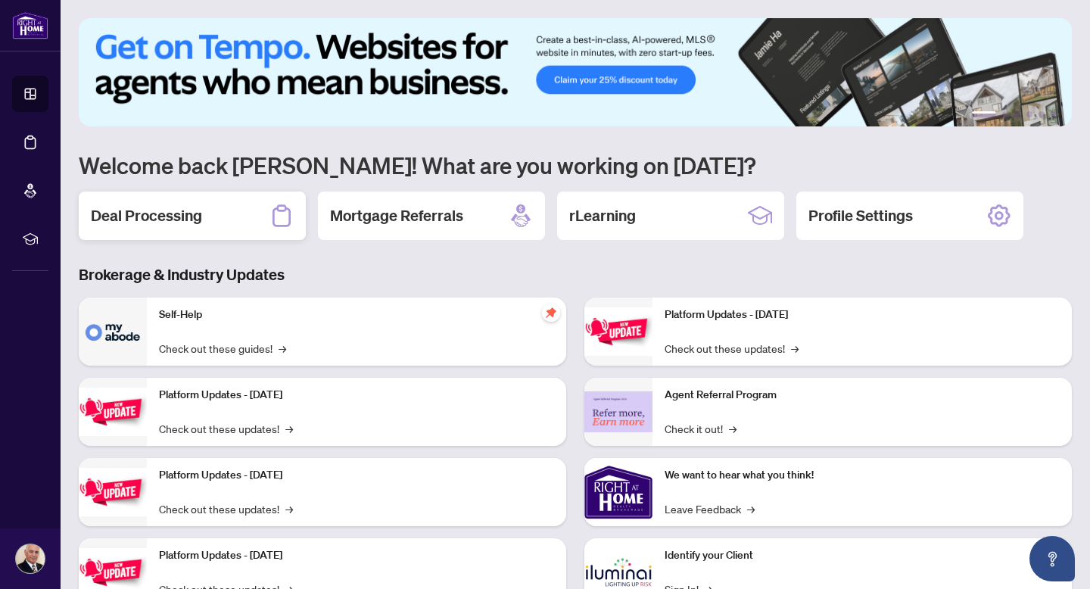
click at [195, 216] on h2 "Deal Processing" at bounding box center [146, 215] width 111 height 21
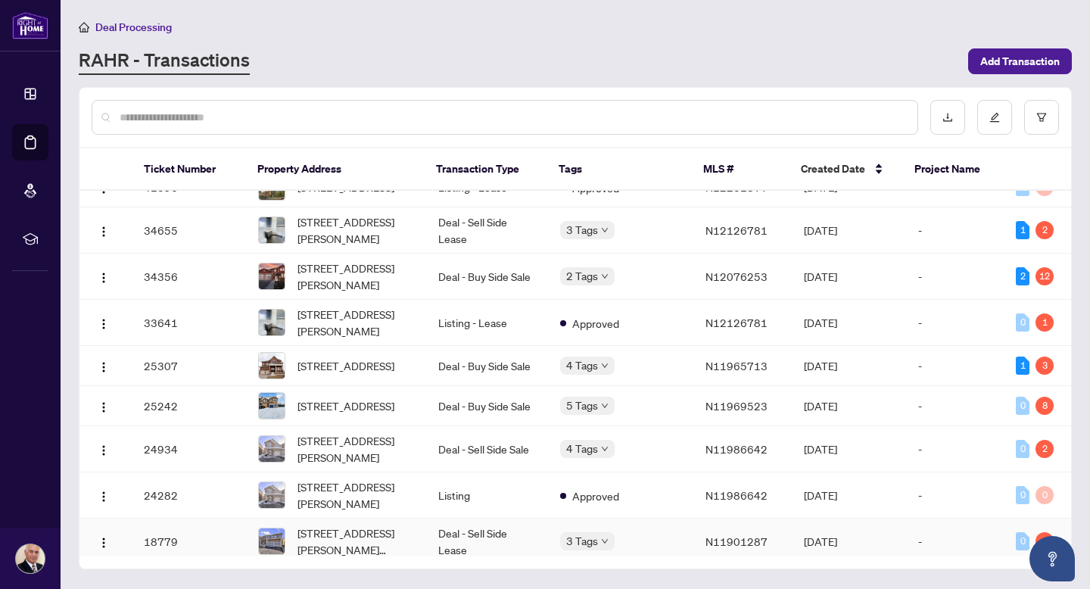
scroll to position [383, 0]
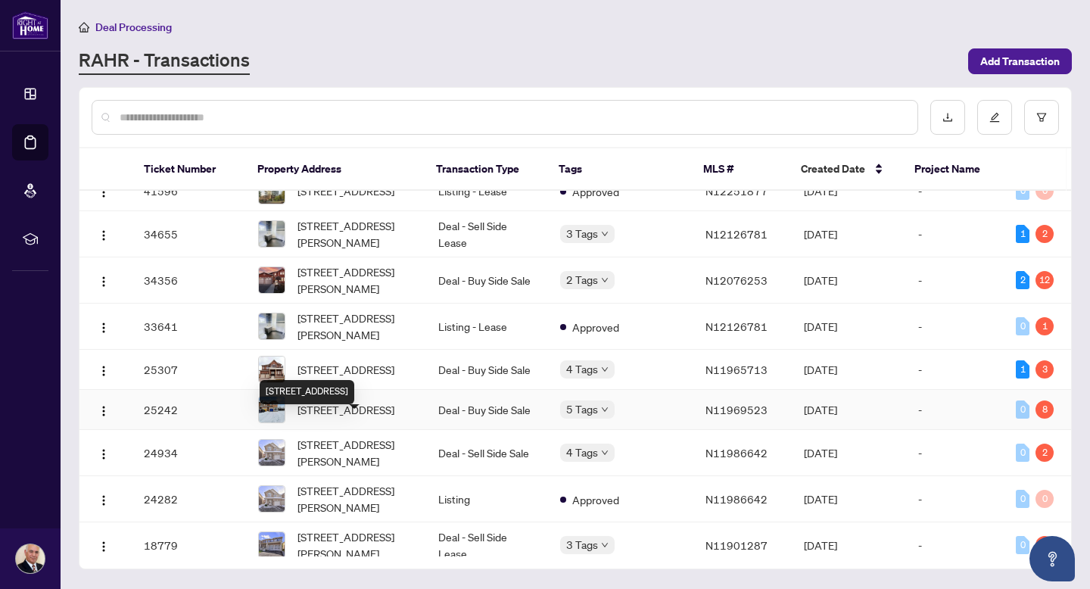
click at [333, 418] on span "[STREET_ADDRESS]" at bounding box center [346, 409] width 97 height 17
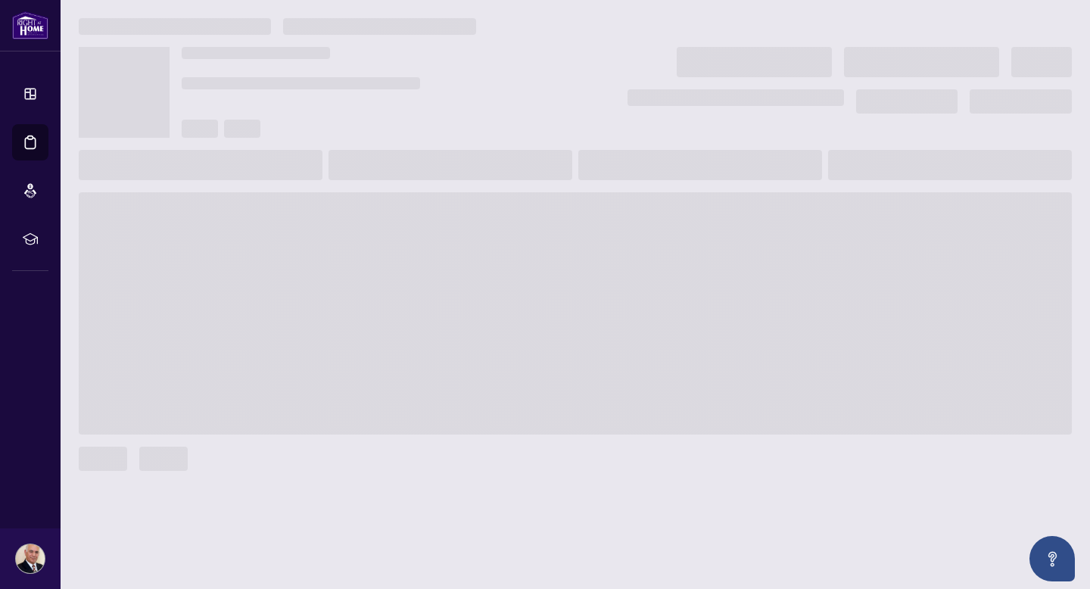
click at [333, 433] on span at bounding box center [575, 313] width 993 height 242
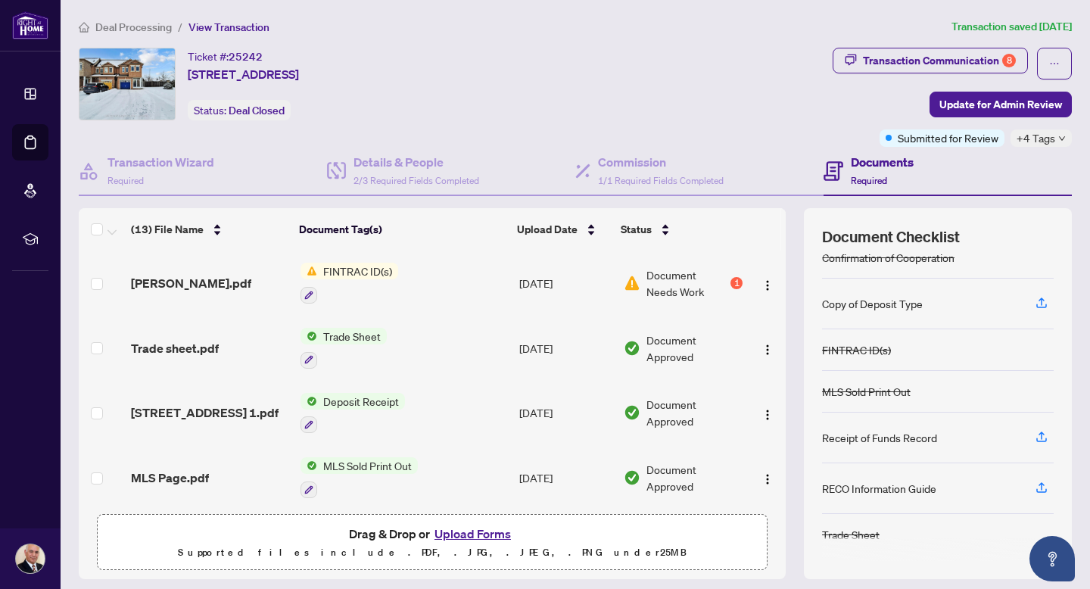
click at [357, 333] on span "Trade Sheet" at bounding box center [352, 336] width 70 height 17
click at [338, 407] on span "Trade Sheet" at bounding box center [311, 408] width 70 height 17
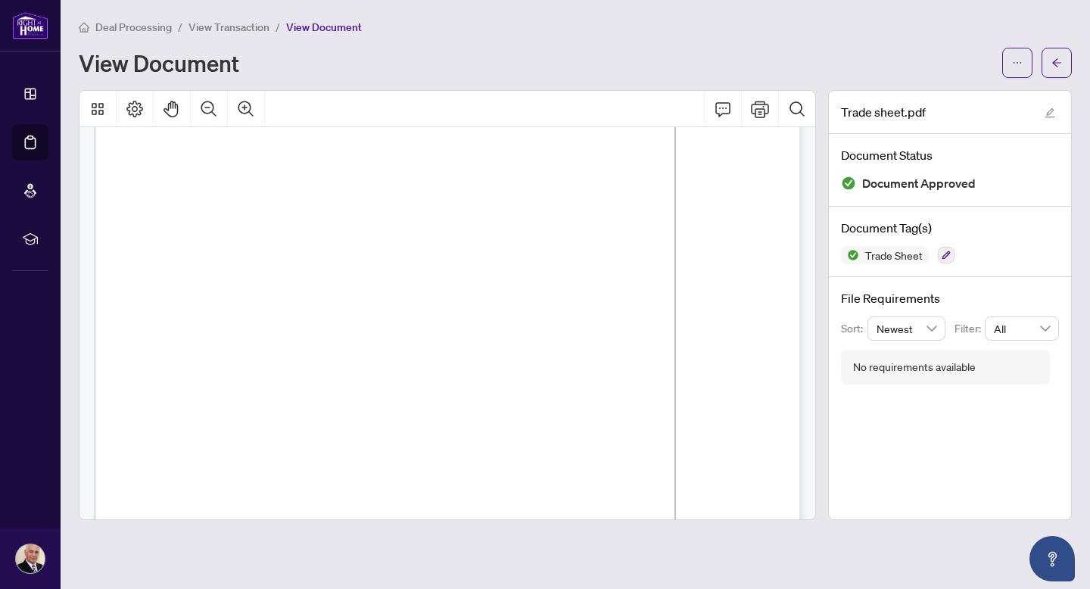
scroll to position [93, 0]
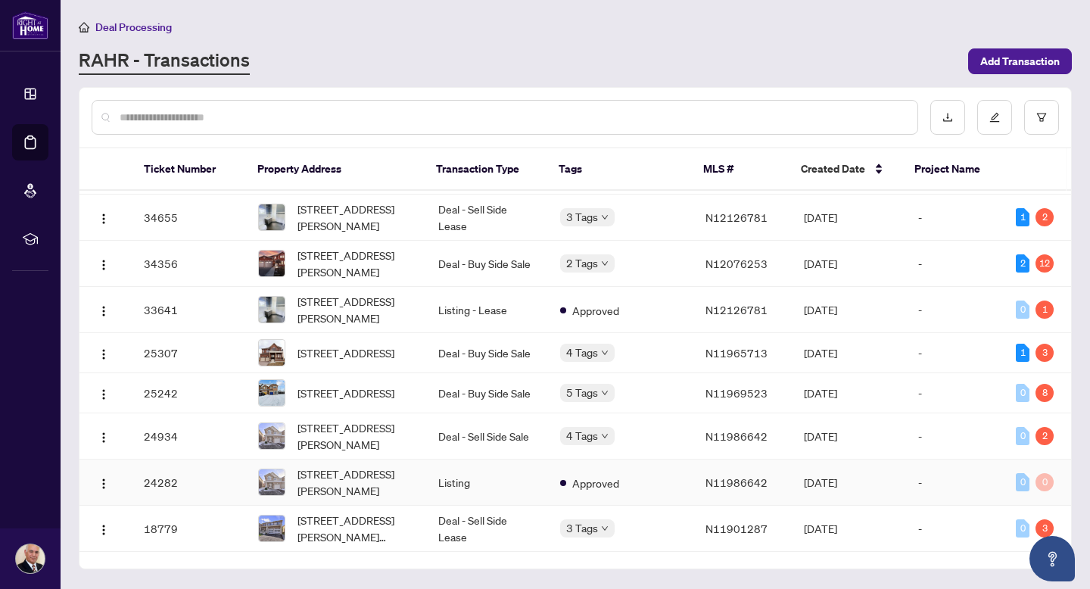
scroll to position [398, 0]
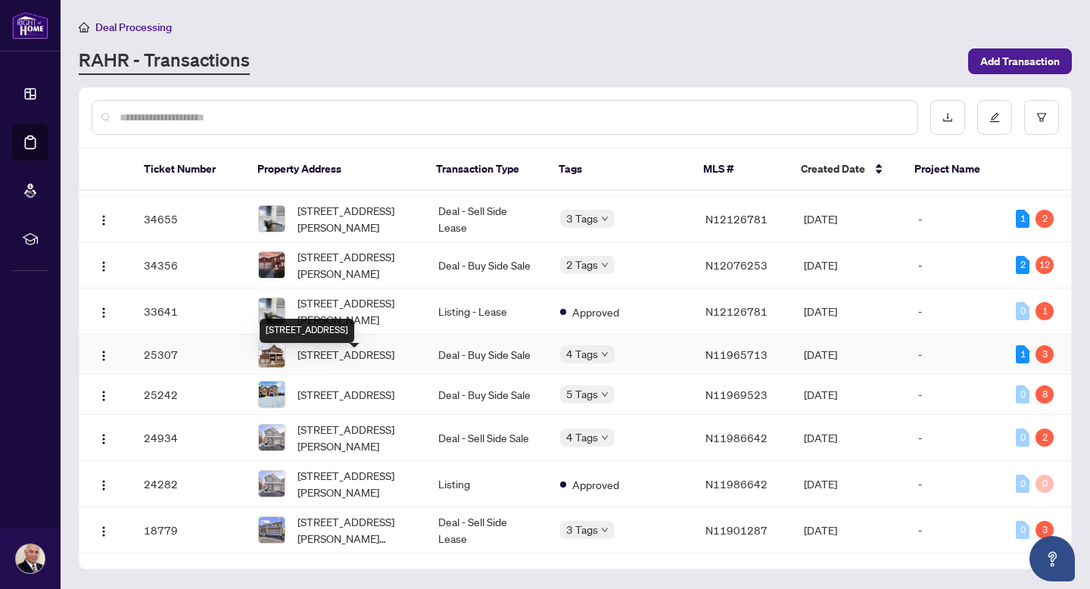
click at [351, 363] on span "[STREET_ADDRESS]" at bounding box center [346, 354] width 97 height 17
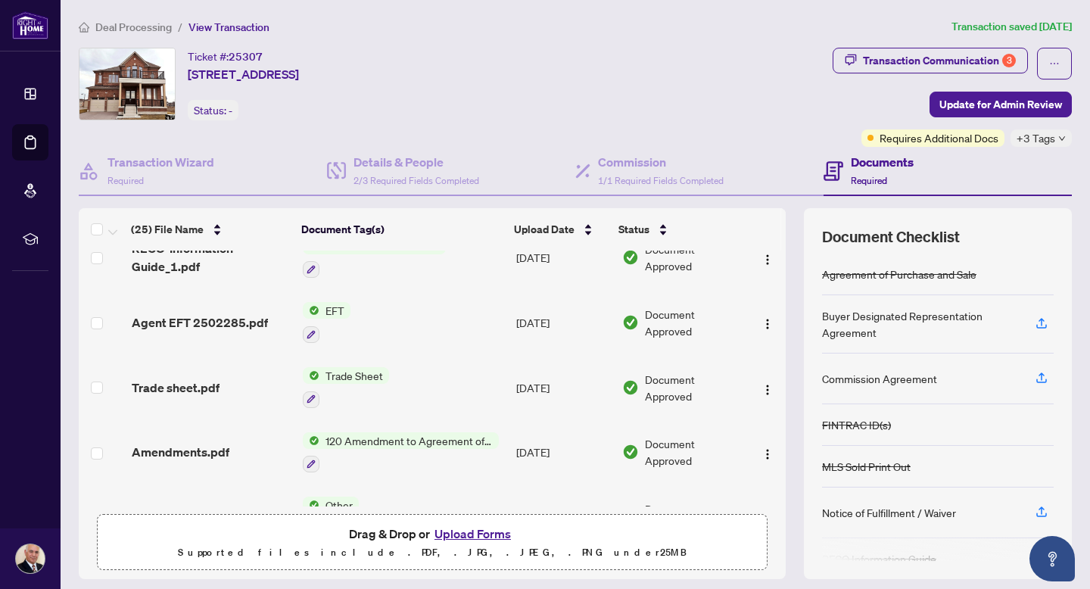
scroll to position [157, 0]
click at [363, 369] on span "Trade Sheet" at bounding box center [355, 374] width 70 height 17
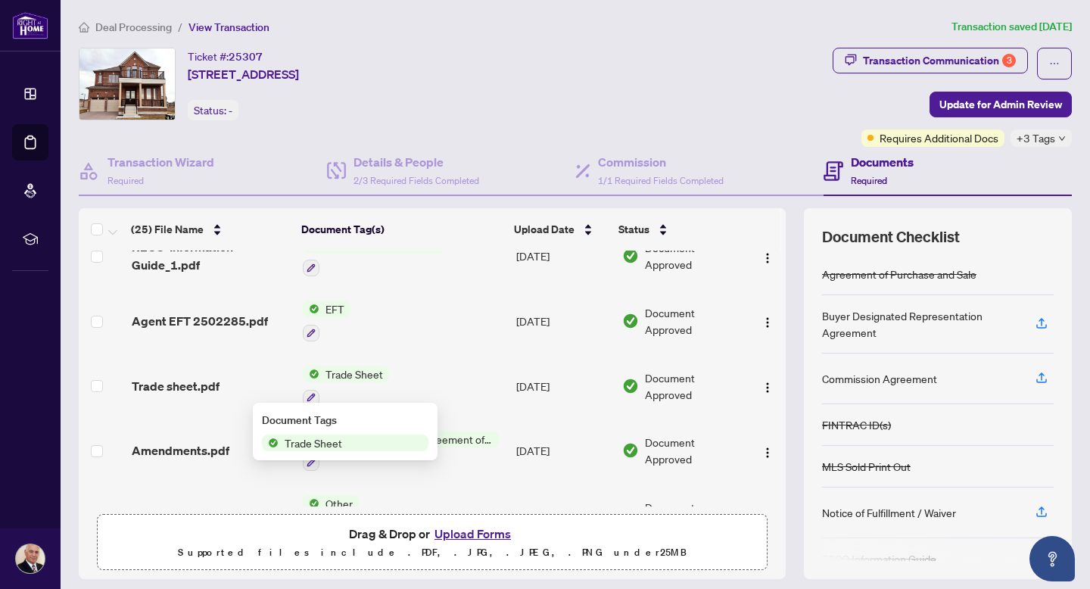
click at [338, 442] on span "Trade Sheet" at bounding box center [314, 443] width 70 height 17
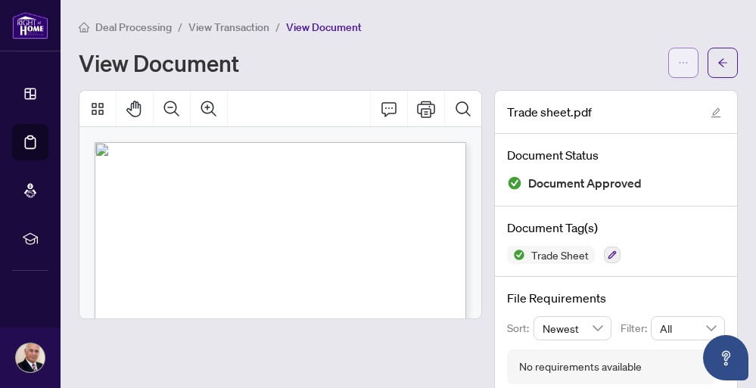
click at [682, 62] on icon "ellipsis" at bounding box center [683, 63] width 11 height 11
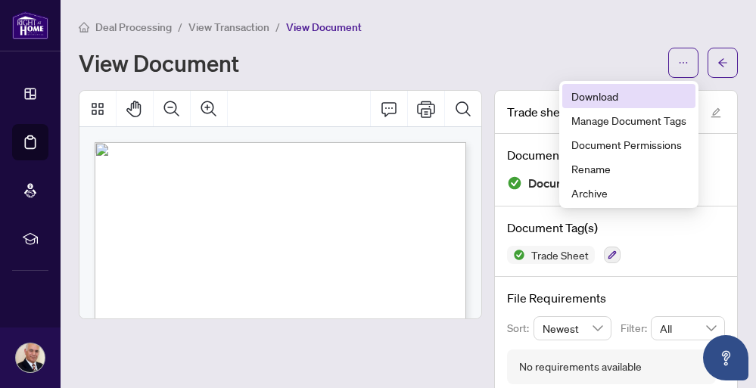
click at [610, 95] on span "Download" at bounding box center [629, 96] width 115 height 17
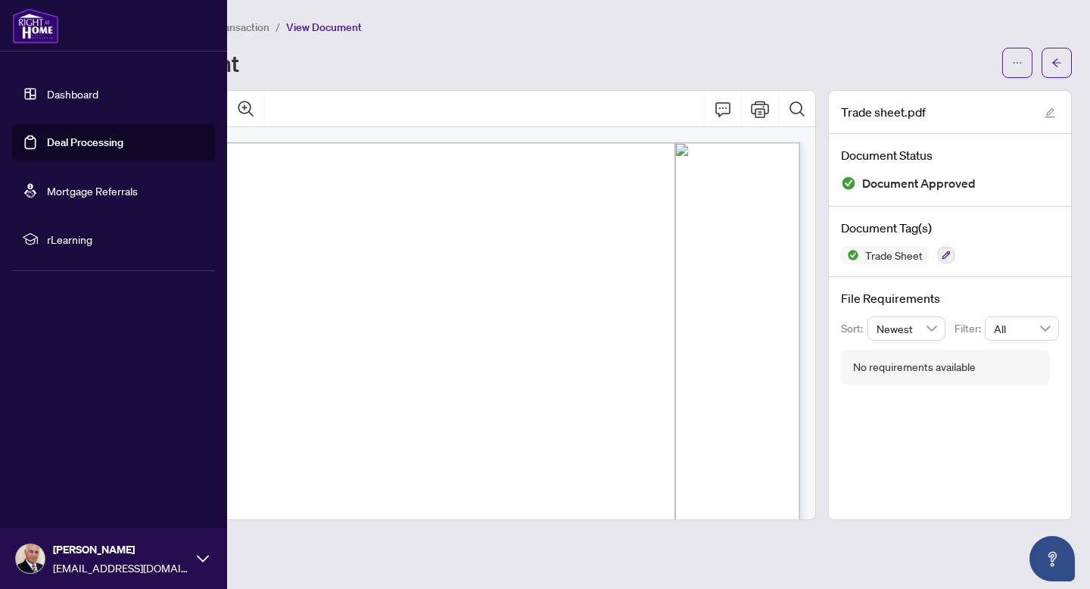
click at [76, 97] on link "Dashboard" at bounding box center [72, 94] width 51 height 14
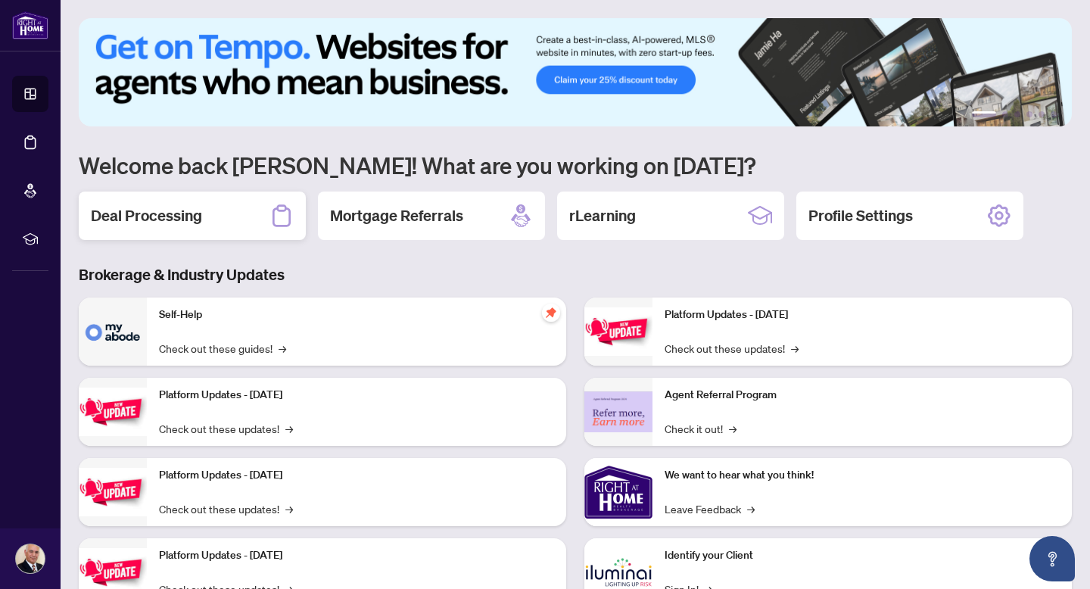
click at [194, 214] on h2 "Deal Processing" at bounding box center [146, 215] width 111 height 21
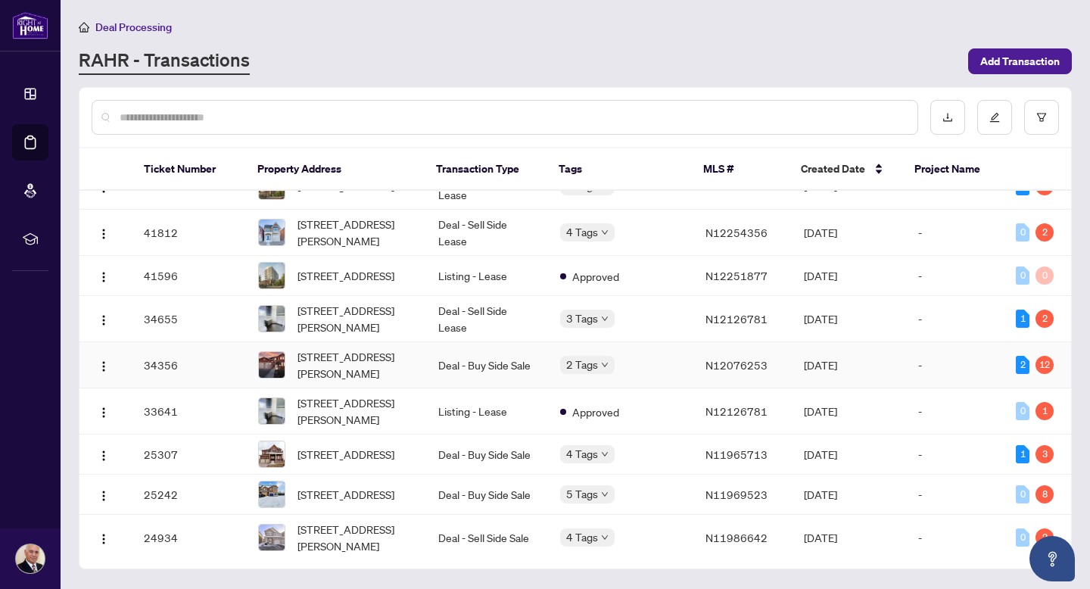
scroll to position [292, 0]
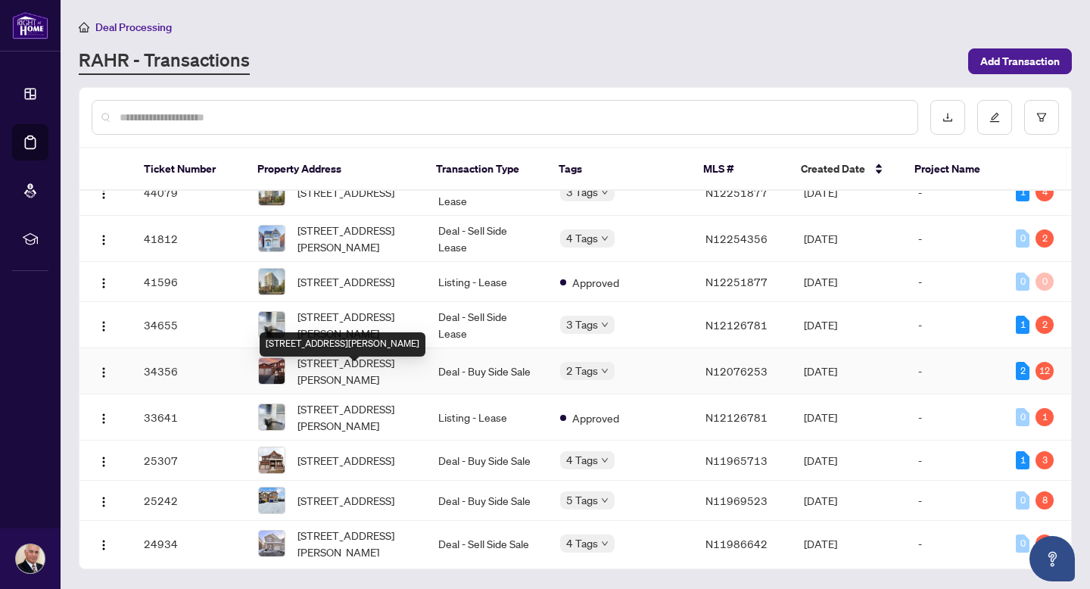
click at [348, 375] on span "[STREET_ADDRESS][PERSON_NAME]" at bounding box center [356, 370] width 116 height 33
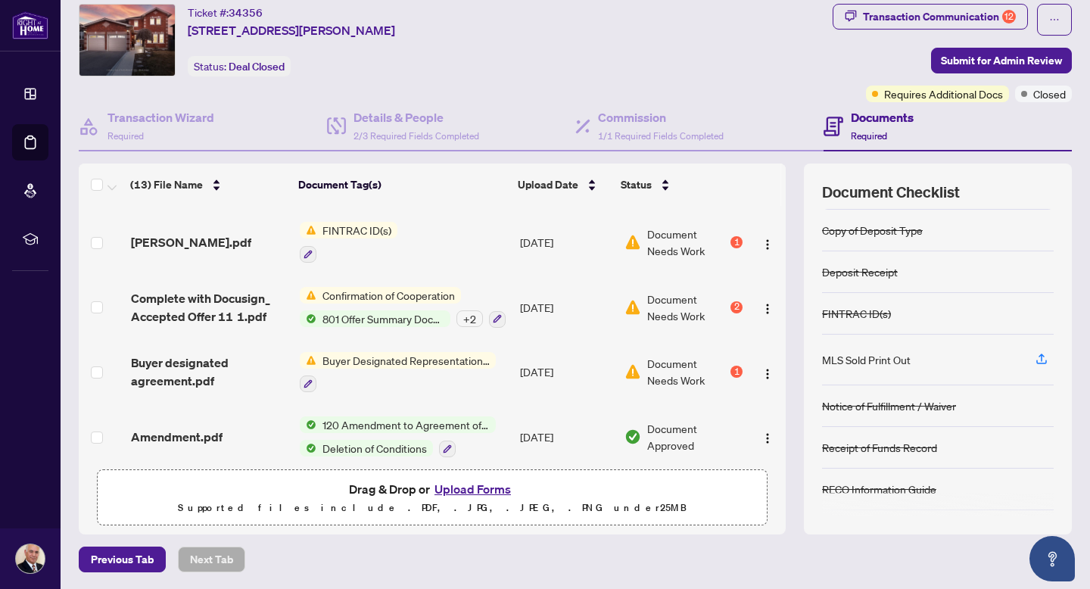
scroll to position [174, 0]
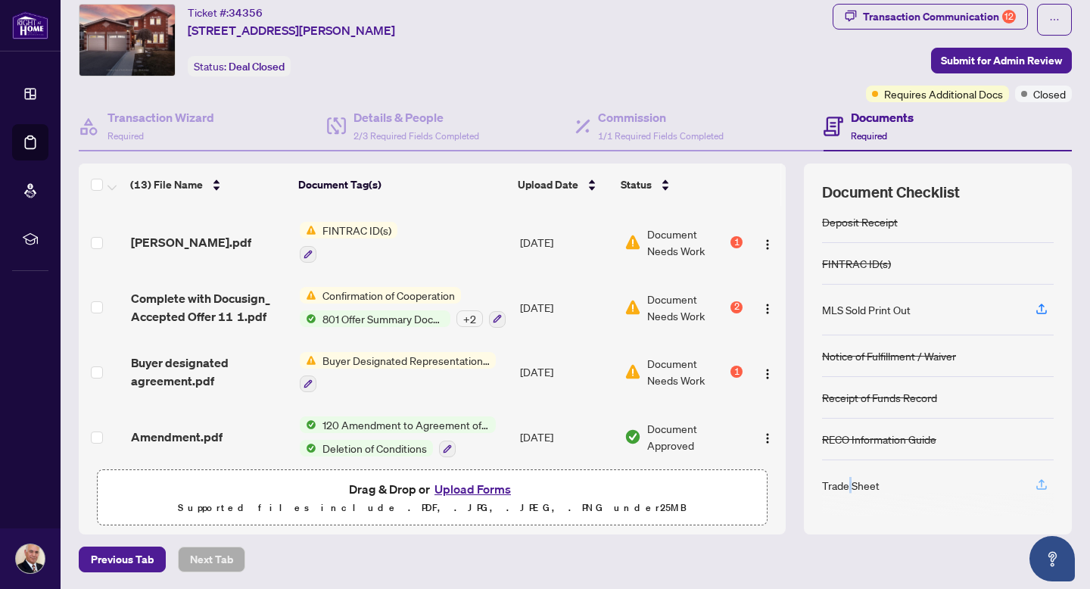
click at [1043, 485] on icon "button" at bounding box center [1042, 485] width 14 height 14
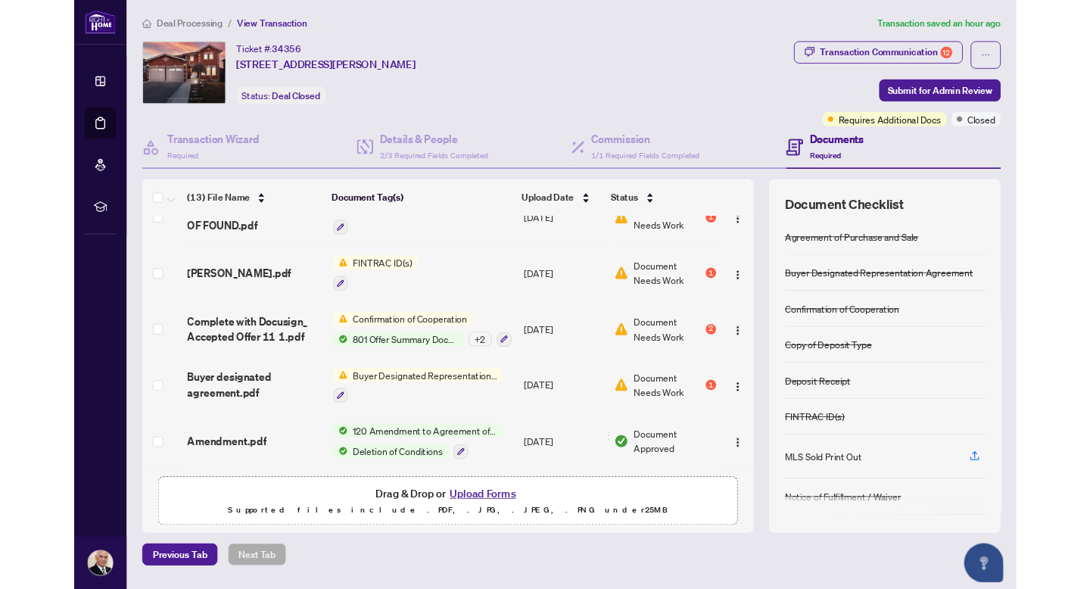
scroll to position [0, 0]
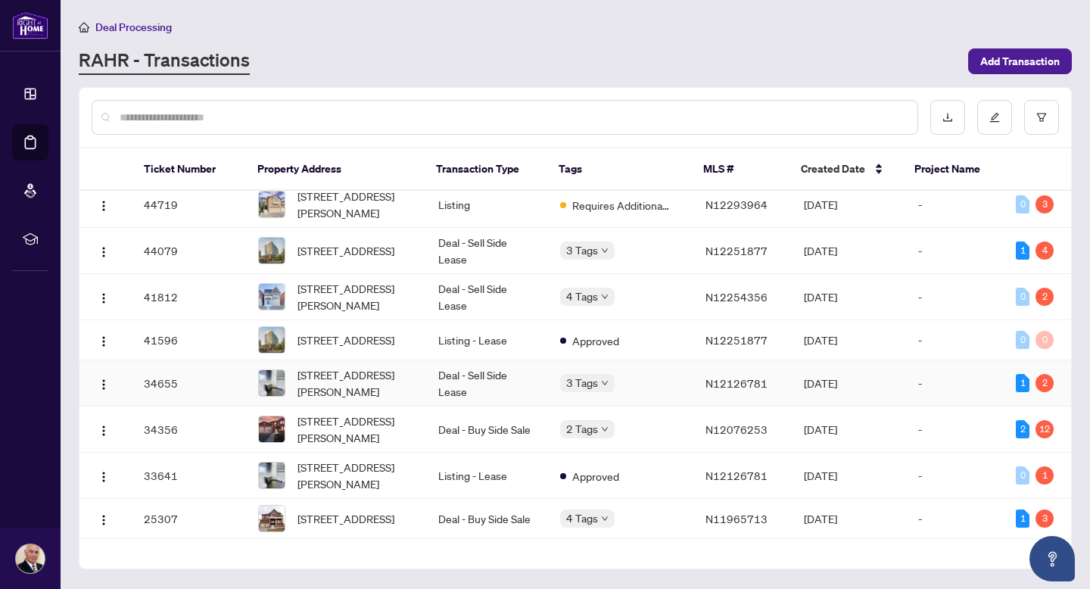
scroll to position [232, 0]
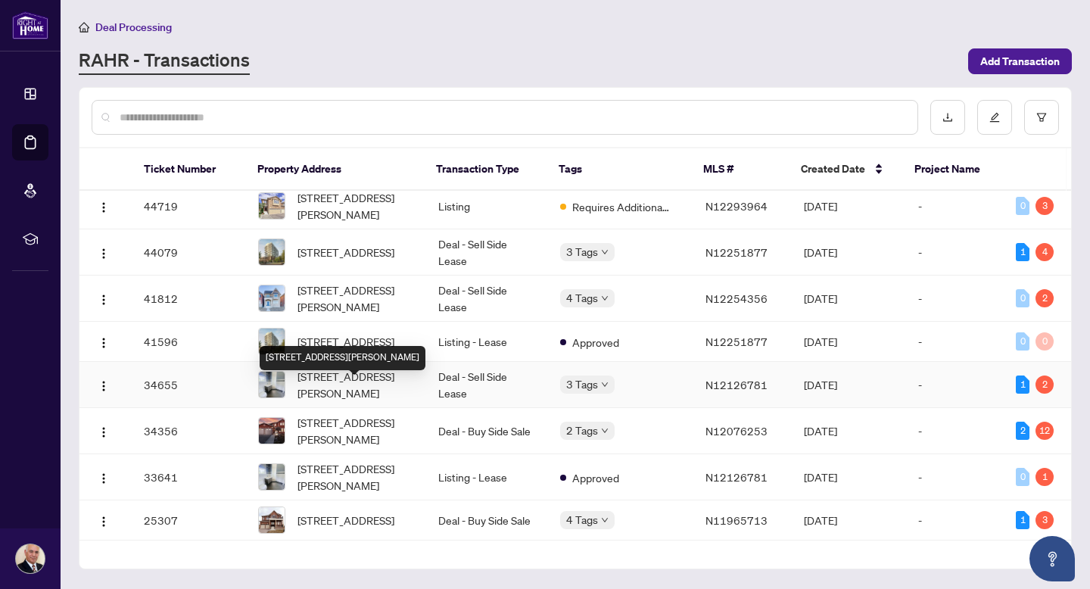
click at [367, 398] on span "[STREET_ADDRESS][PERSON_NAME]" at bounding box center [356, 384] width 116 height 33
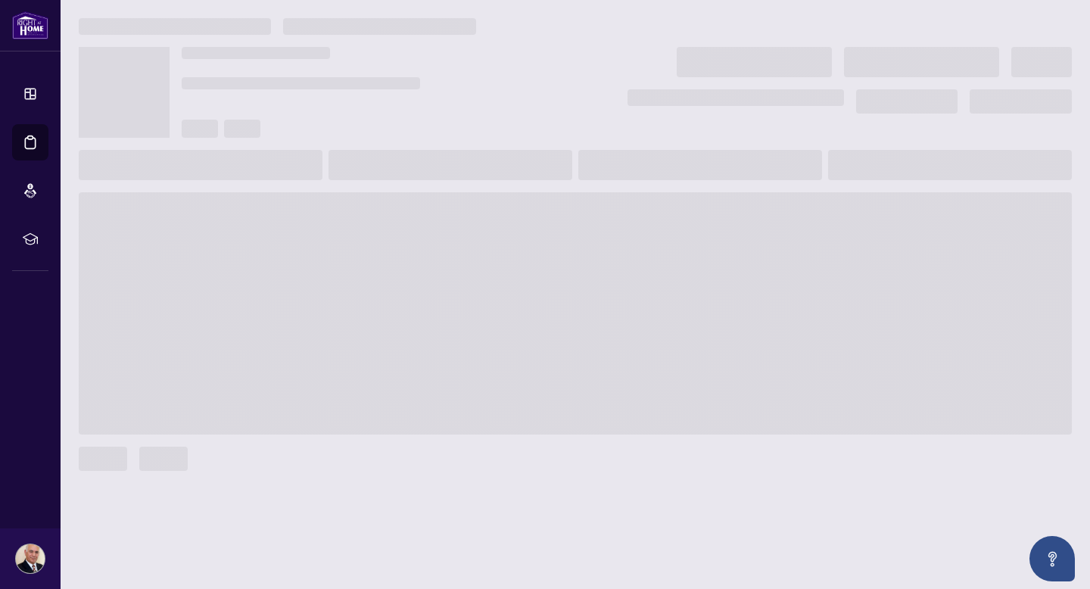
click at [367, 398] on span at bounding box center [575, 313] width 993 height 242
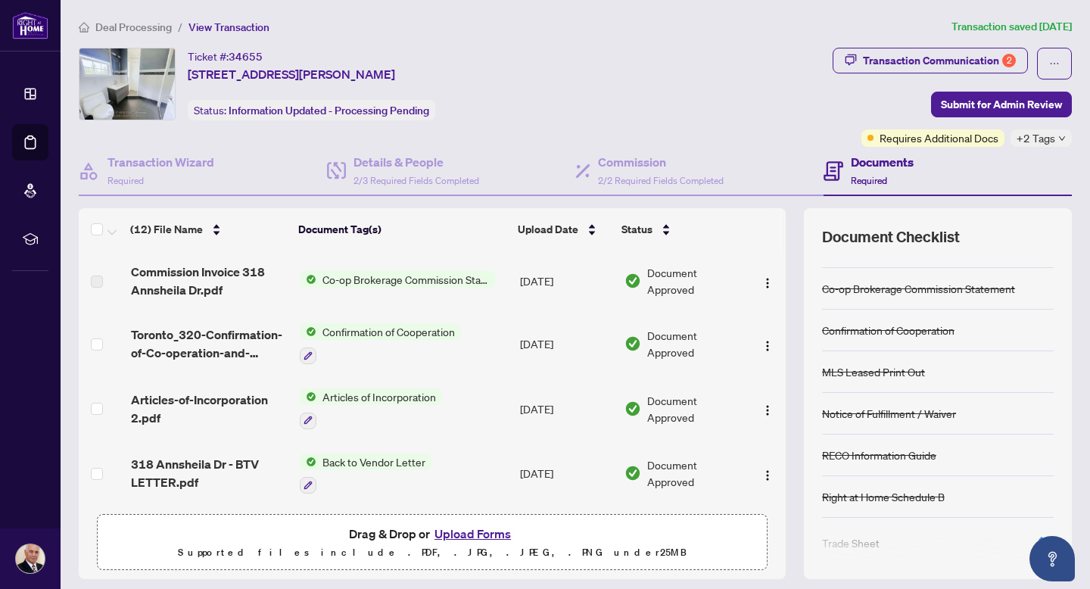
scroll to position [82, 0]
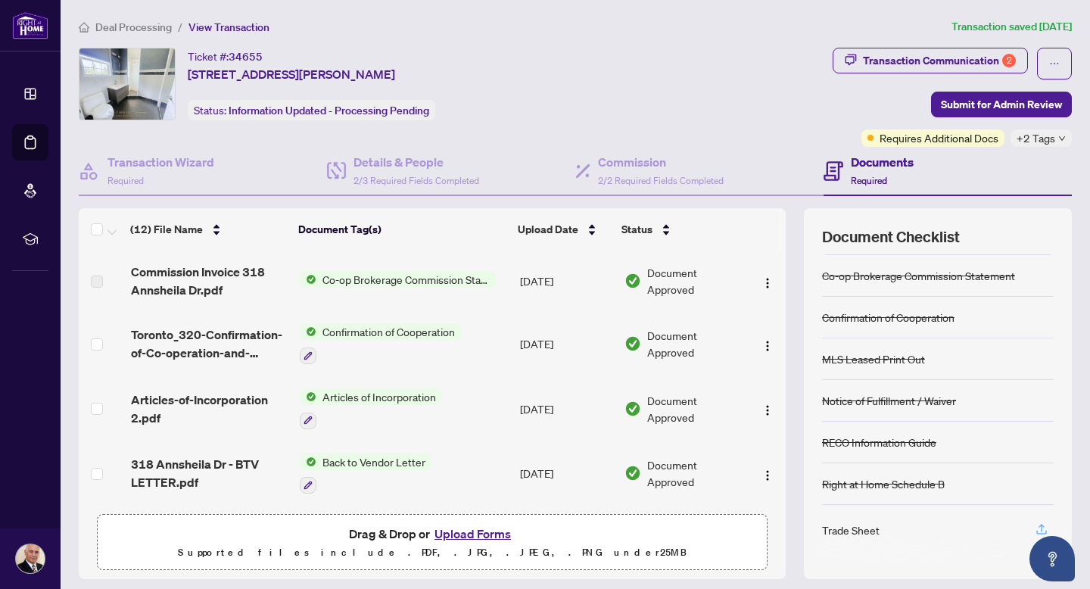
click at [1041, 527] on icon "button" at bounding box center [1042, 528] width 6 height 8
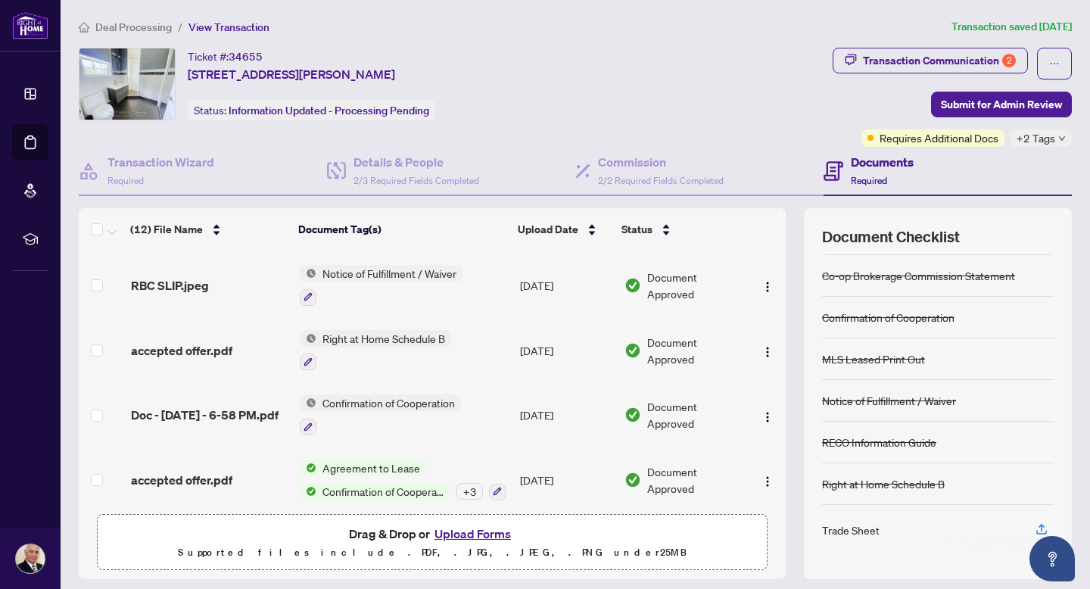
scroll to position [45, 0]
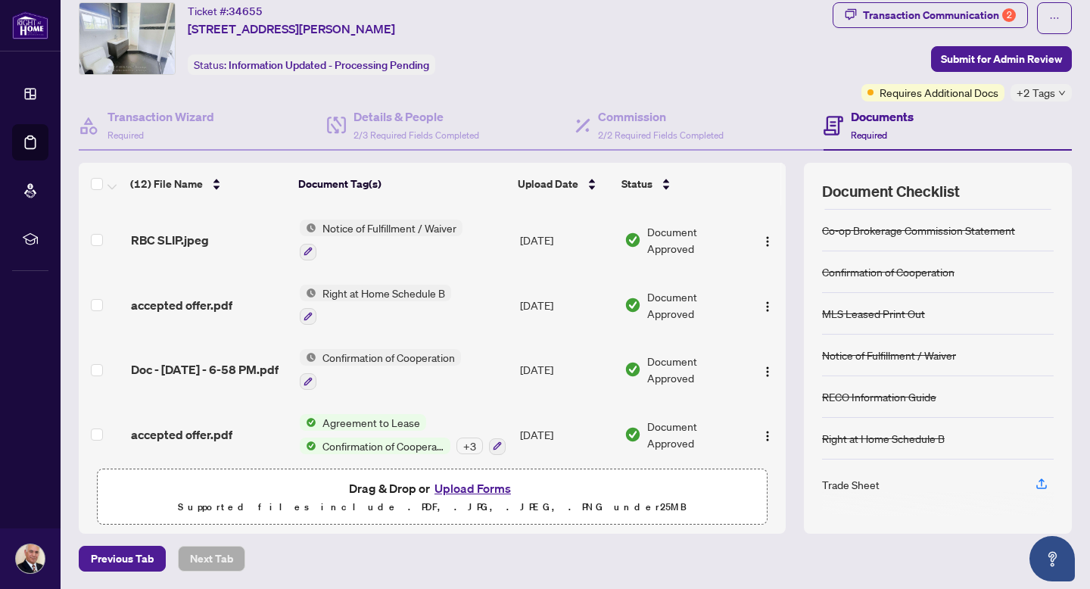
click at [371, 414] on span "Agreement to Lease" at bounding box center [371, 422] width 110 height 17
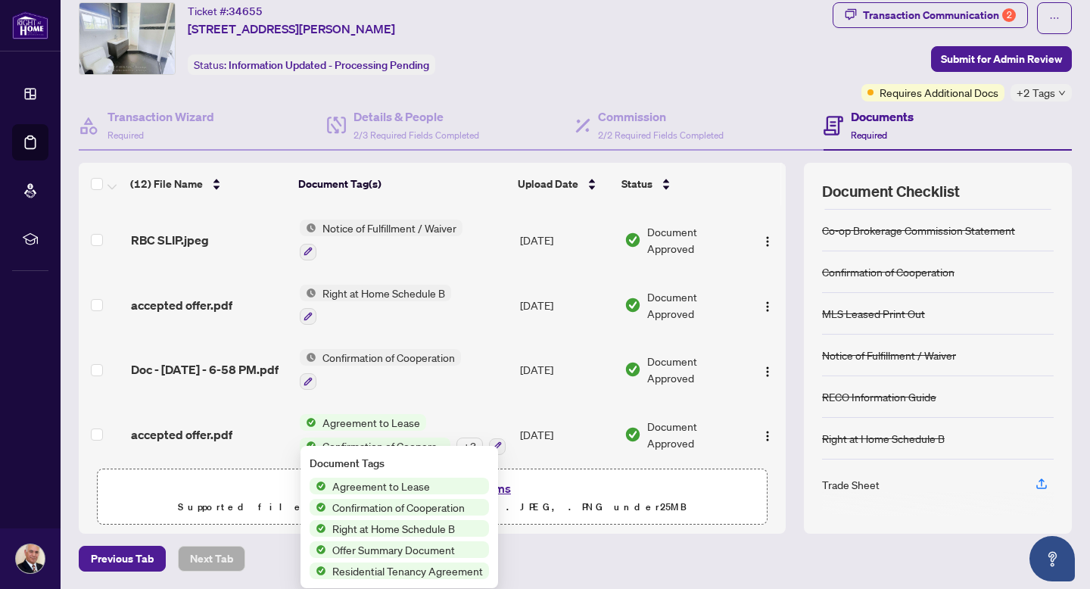
click at [382, 482] on span "Agreement to Lease" at bounding box center [381, 486] width 110 height 17
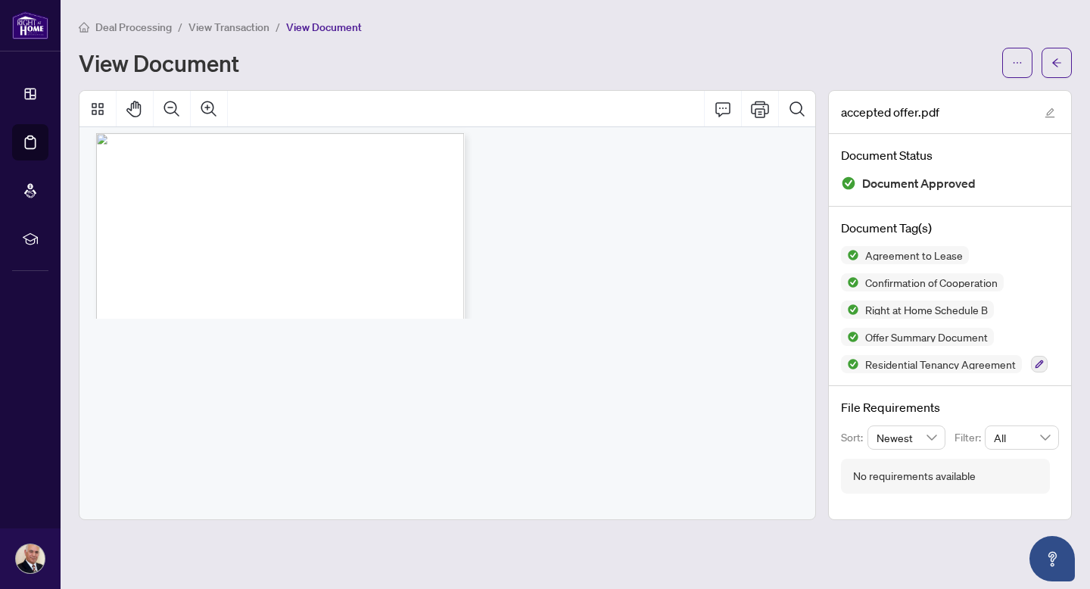
scroll to position [1567, 0]
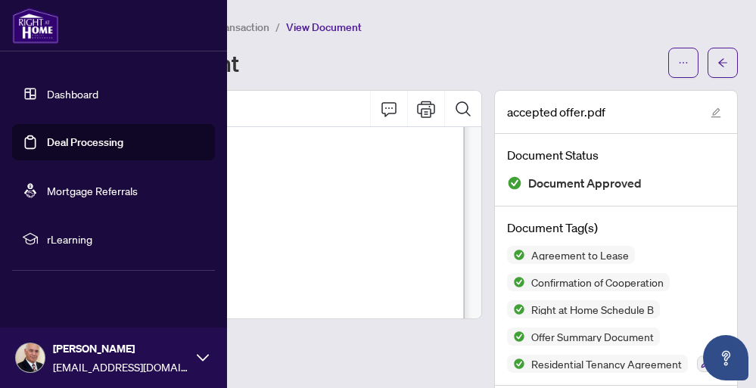
click at [80, 95] on link "Dashboard" at bounding box center [72, 94] width 51 height 14
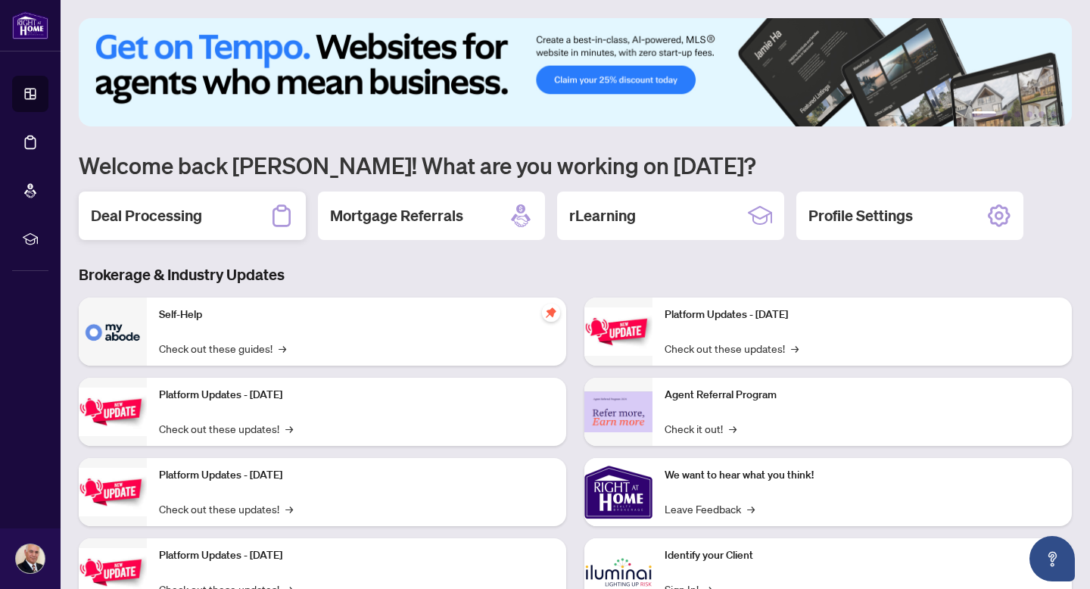
click at [198, 207] on h2 "Deal Processing" at bounding box center [146, 215] width 111 height 21
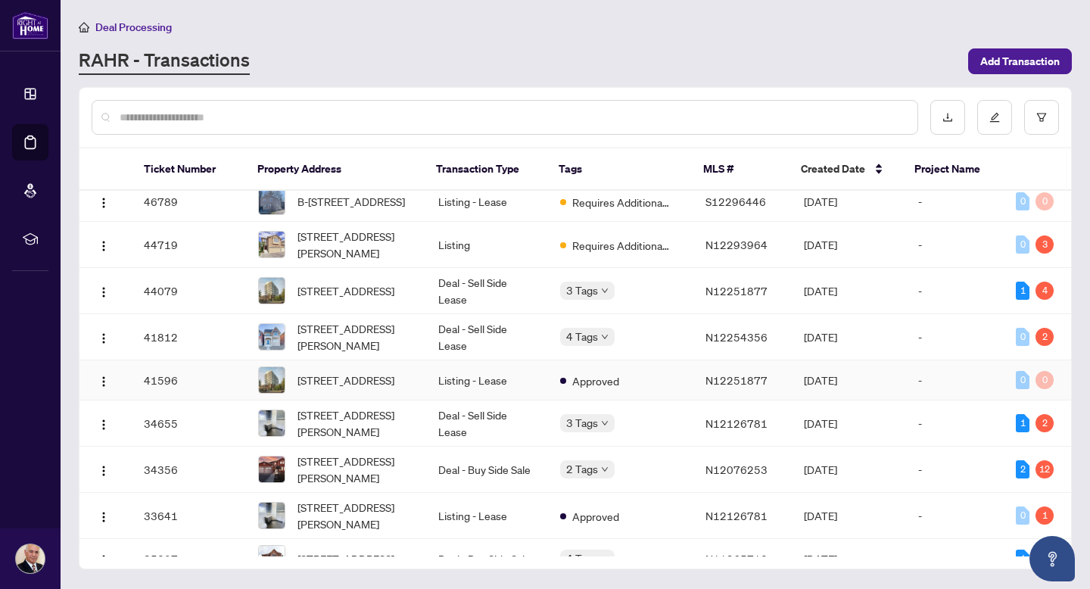
scroll to position [199, 0]
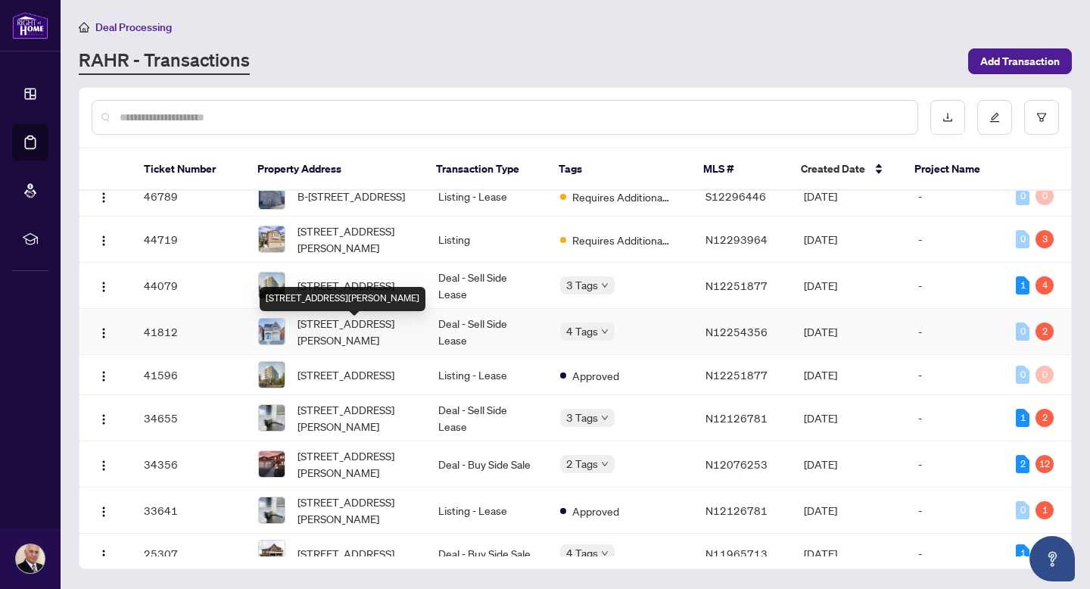
click at [325, 341] on span "[STREET_ADDRESS][PERSON_NAME]" at bounding box center [356, 331] width 116 height 33
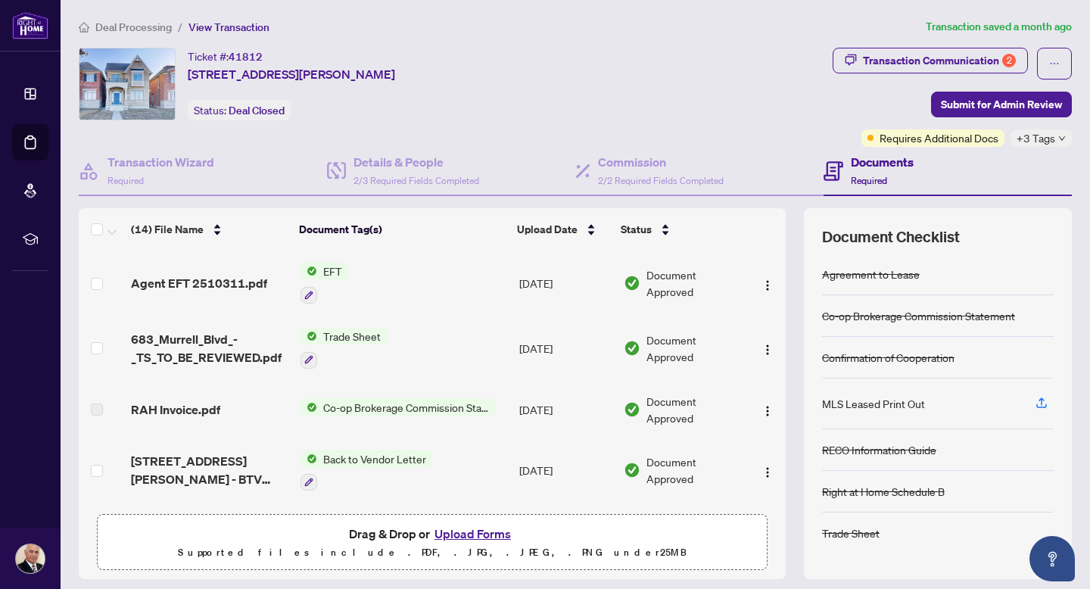
click at [358, 332] on span "Trade Sheet" at bounding box center [352, 336] width 70 height 17
click at [329, 407] on span "Trade Sheet" at bounding box center [311, 408] width 70 height 17
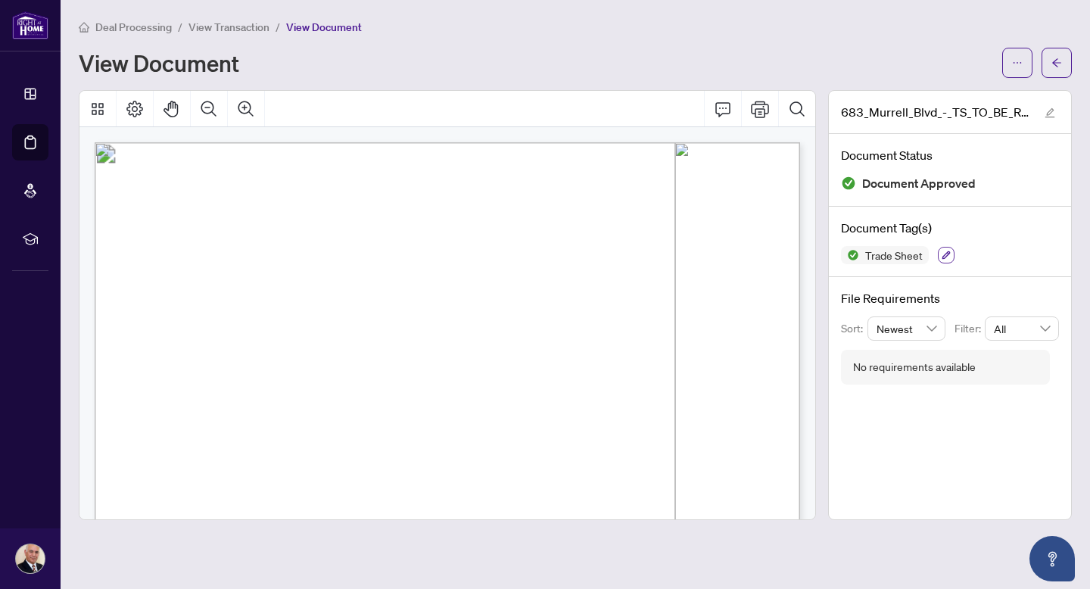
click at [948, 254] on icon "button" at bounding box center [947, 255] width 8 height 8
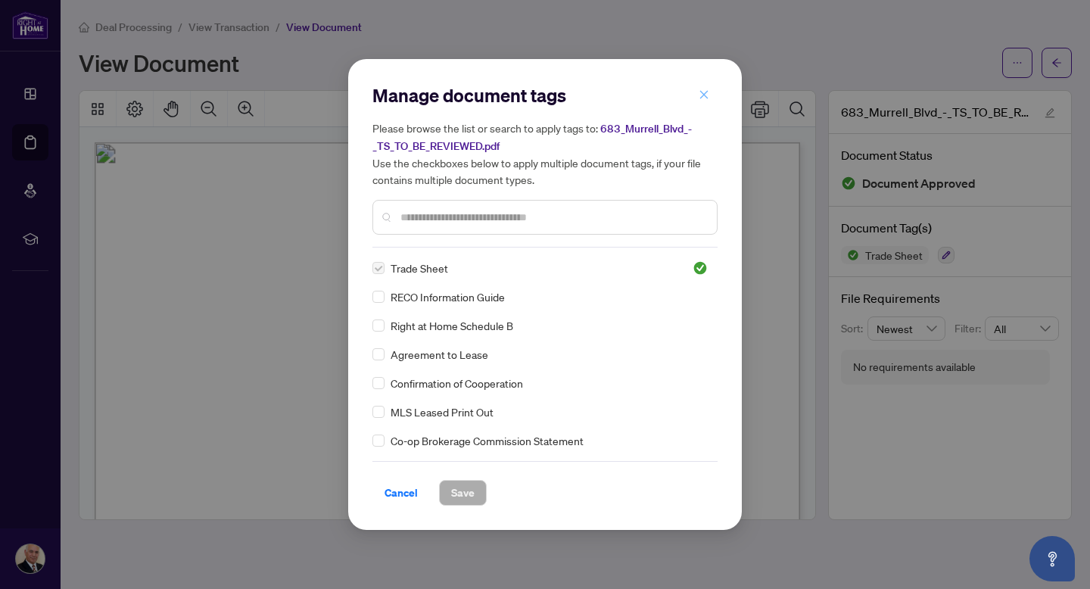
click at [703, 94] on icon "close" at bounding box center [704, 94] width 8 height 8
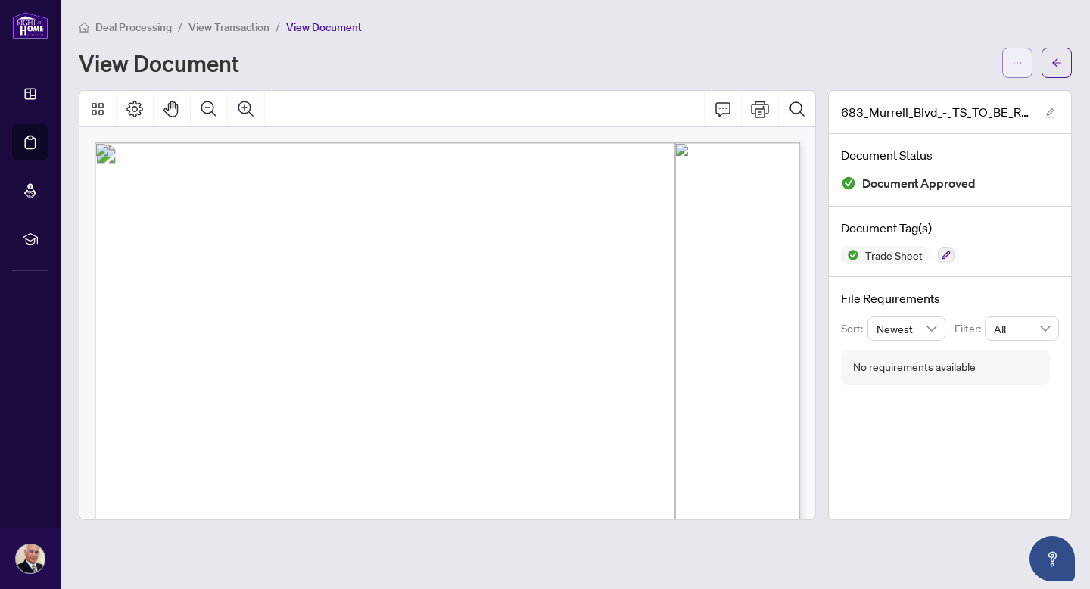
click at [1021, 62] on icon "ellipsis" at bounding box center [1018, 63] width 8 height 2
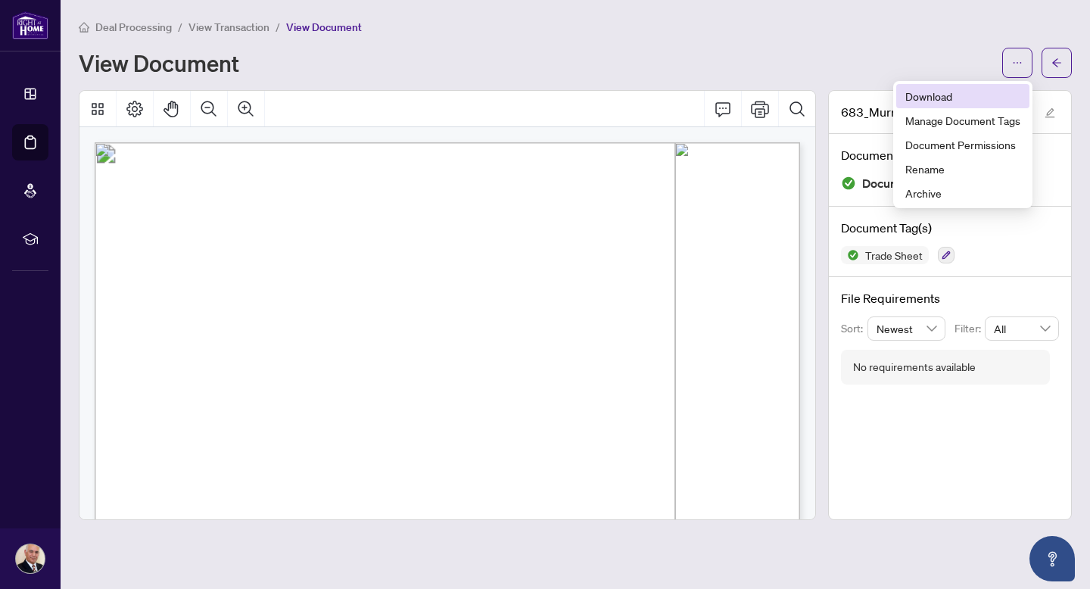
click at [937, 95] on span "Download" at bounding box center [963, 96] width 115 height 17
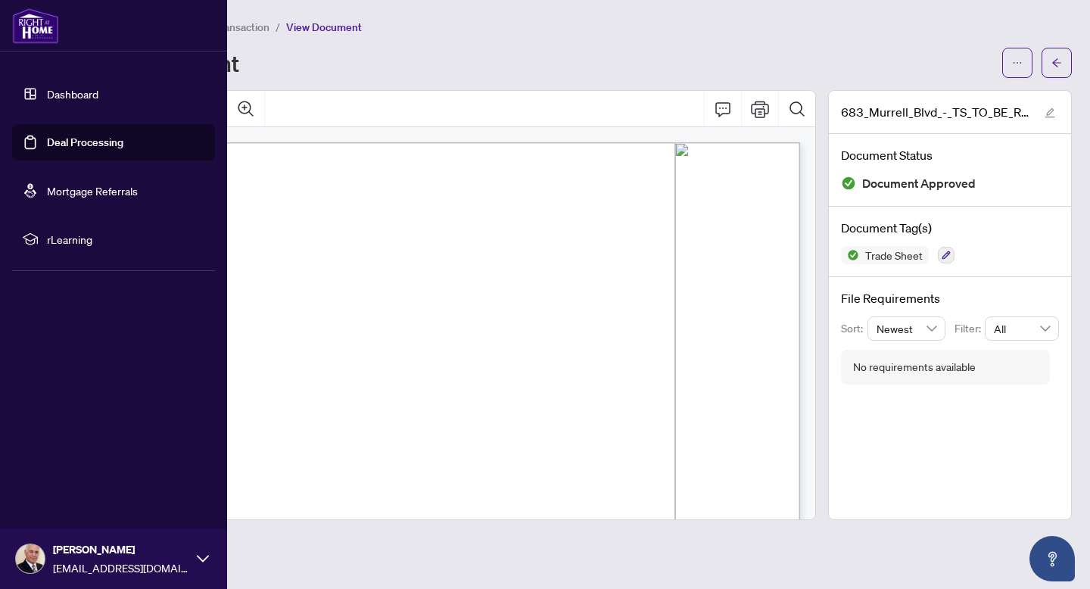
click at [62, 92] on link "Dashboard" at bounding box center [72, 94] width 51 height 14
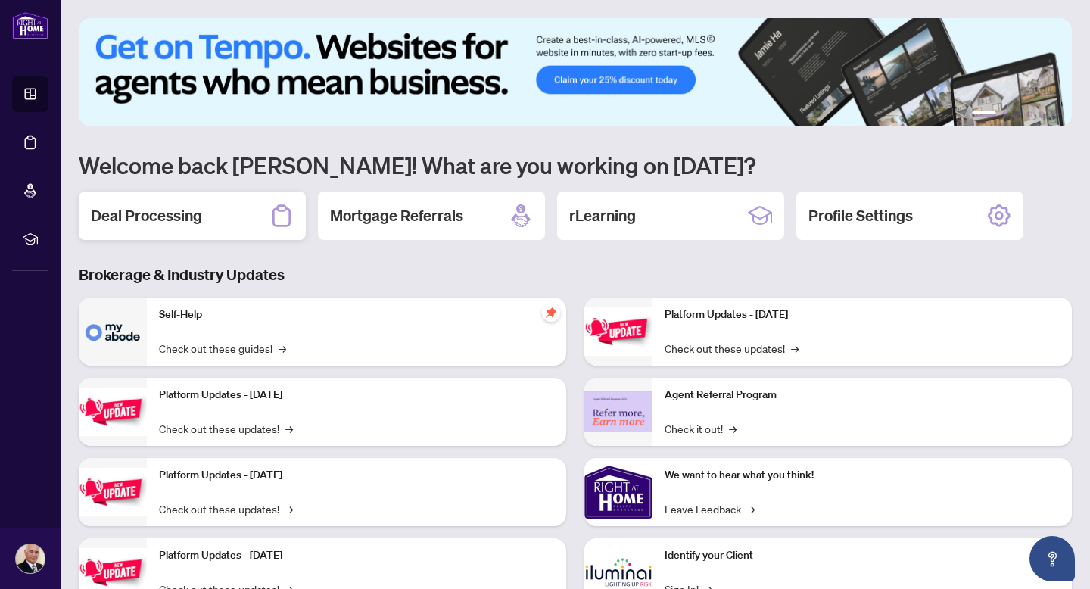
click at [147, 210] on h2 "Deal Processing" at bounding box center [146, 215] width 111 height 21
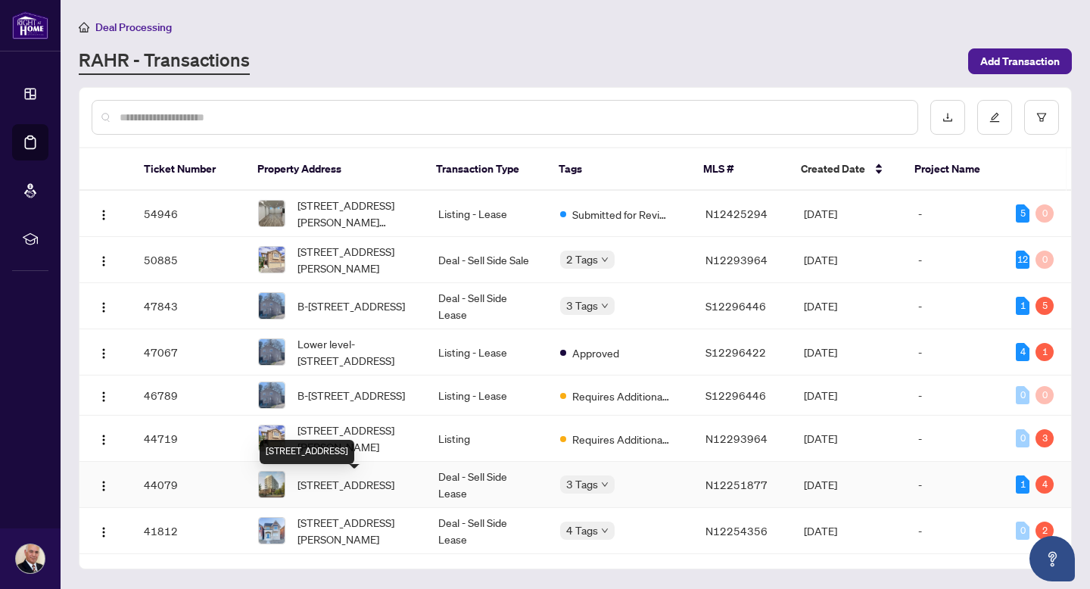
click at [361, 488] on span "[STREET_ADDRESS]" at bounding box center [346, 484] width 97 height 17
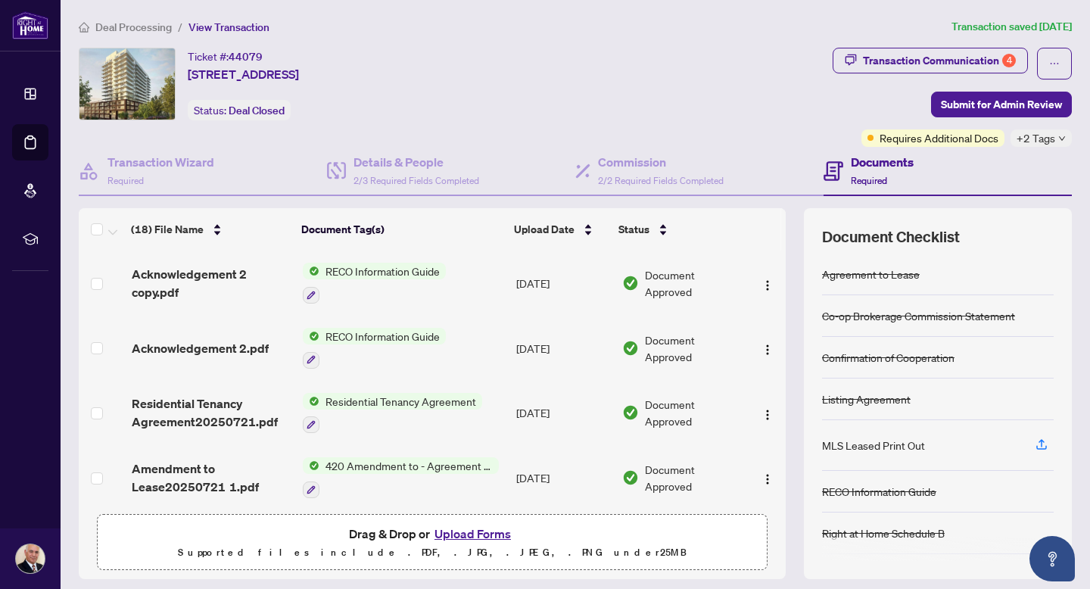
scroll to position [49, 0]
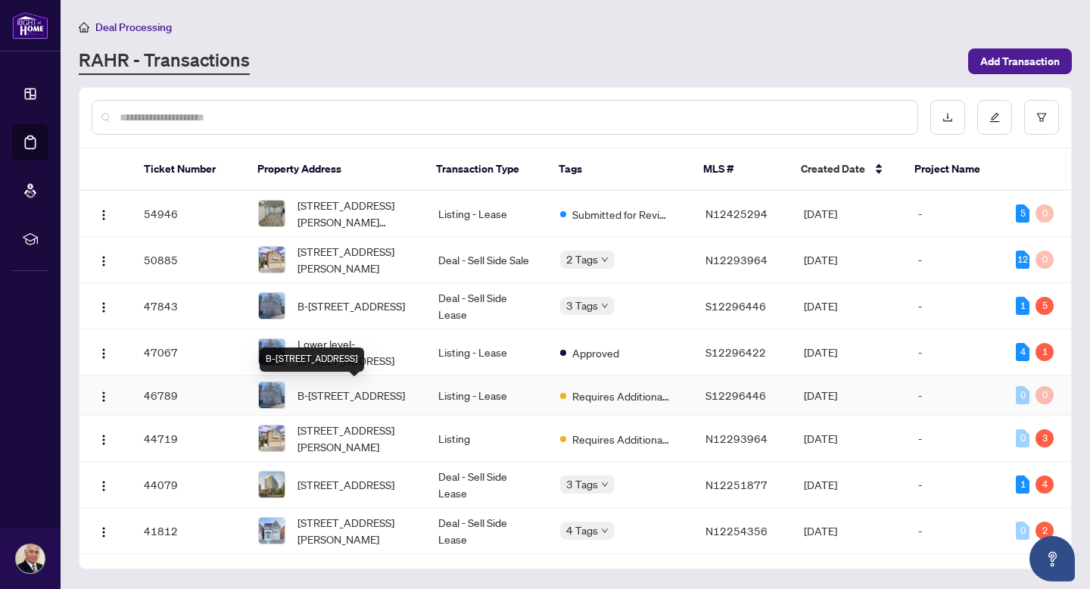
click at [360, 396] on span "B-[STREET_ADDRESS]" at bounding box center [352, 395] width 108 height 17
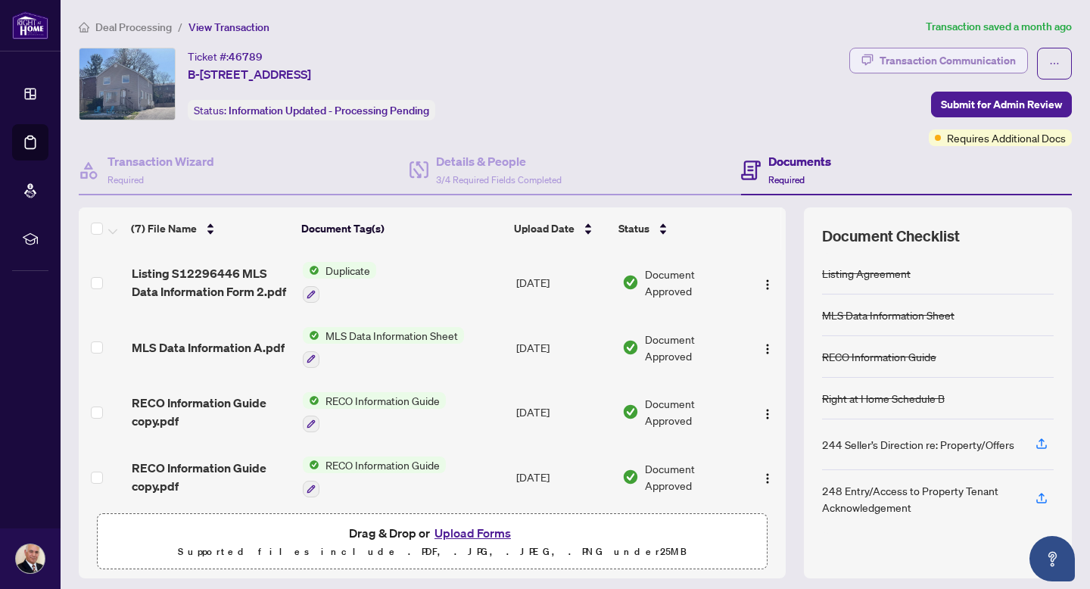
click at [932, 58] on div "Transaction Communication" at bounding box center [948, 60] width 136 height 24
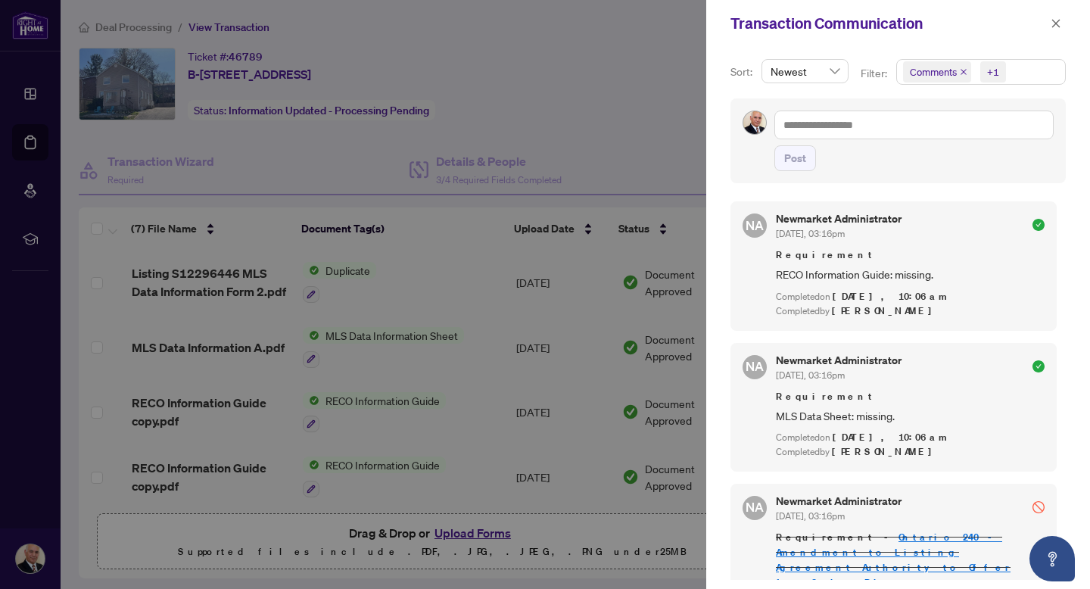
click at [658, 156] on div at bounding box center [545, 294] width 1090 height 589
click at [658, 155] on div at bounding box center [545, 294] width 1090 height 589
click at [1055, 21] on icon "close" at bounding box center [1056, 23] width 11 height 11
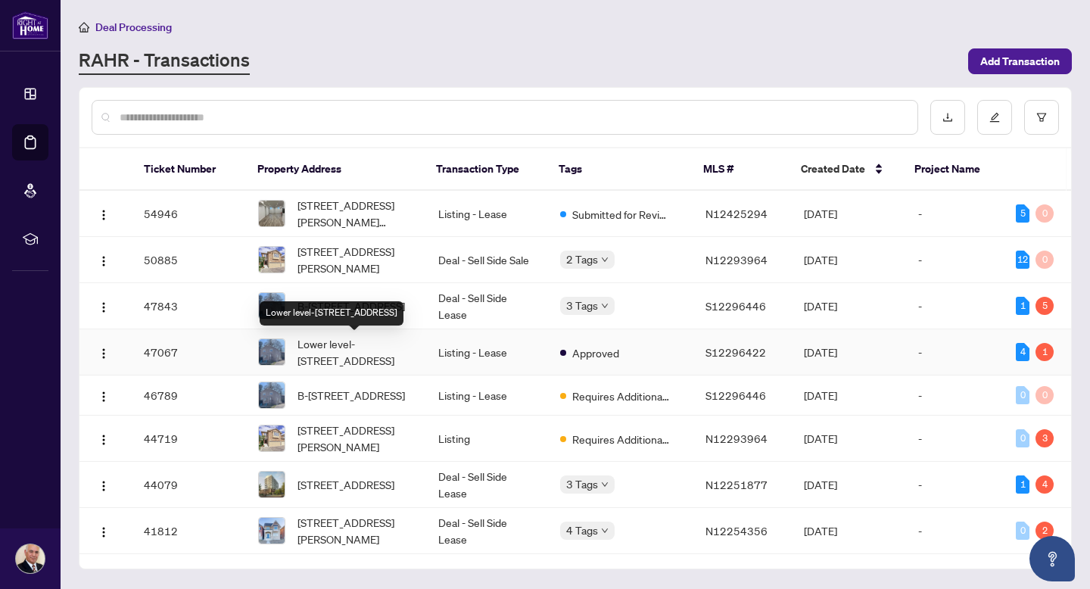
click at [373, 342] on span "Lower level-[STREET_ADDRESS]" at bounding box center [356, 351] width 116 height 33
